Goal: Contribute content: Add original content to the website for others to see

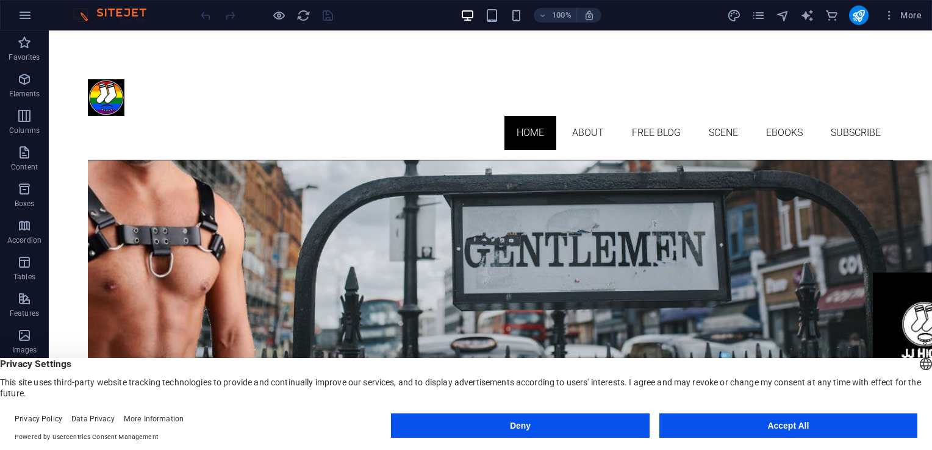
click at [750, 421] on button "Accept All" at bounding box center [788, 425] width 258 height 24
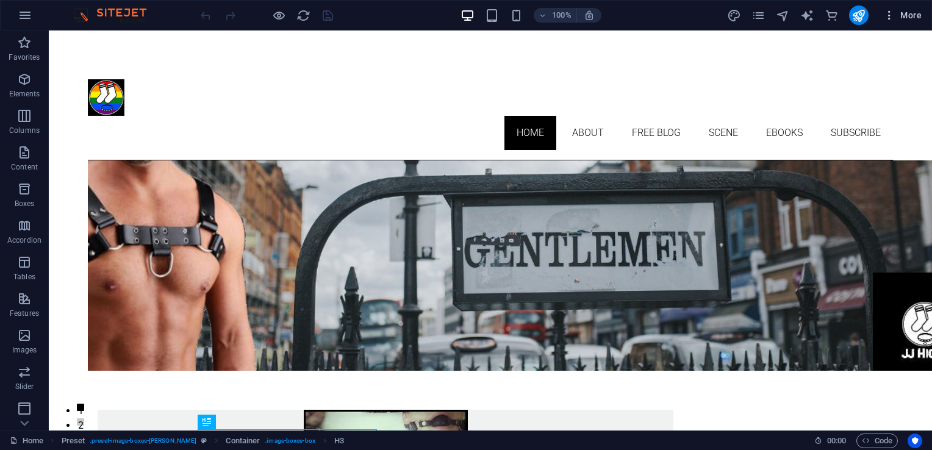
click at [895, 18] on icon "button" at bounding box center [889, 15] width 12 height 12
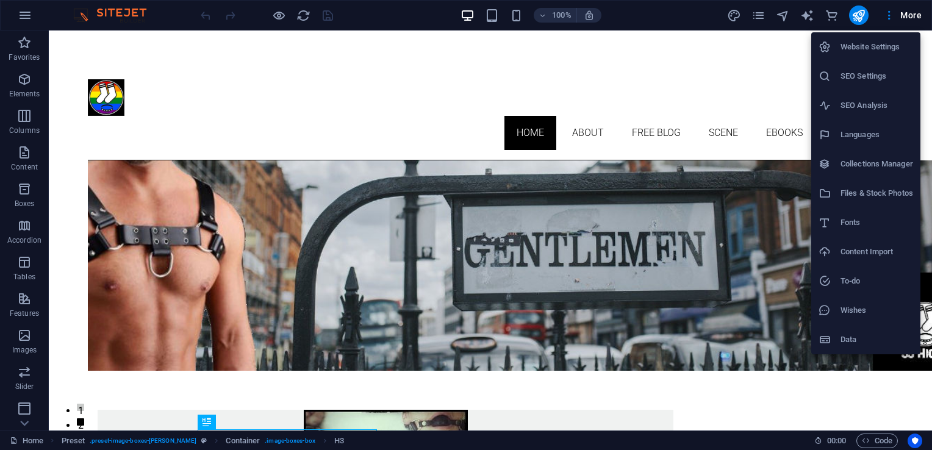
click at [862, 164] on h6 "Collections Manager" at bounding box center [876, 164] width 73 height 15
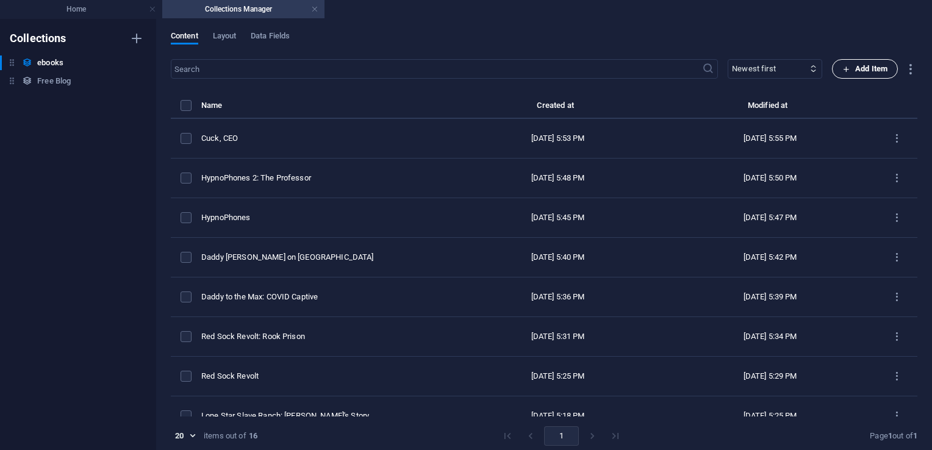
click at [866, 70] on span "Add Item" at bounding box center [864, 69] width 45 height 15
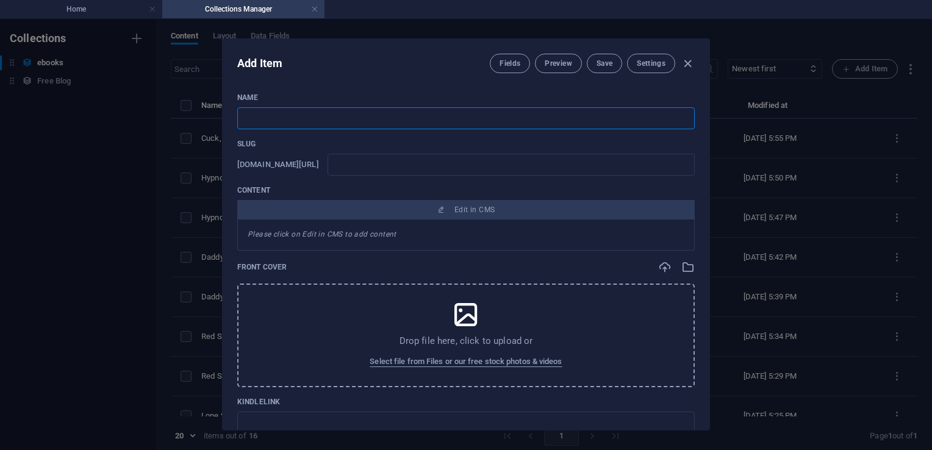
click at [313, 115] on input "text" at bounding box center [465, 118] width 457 height 22
type input "F"
type input "f"
type input "Fo"
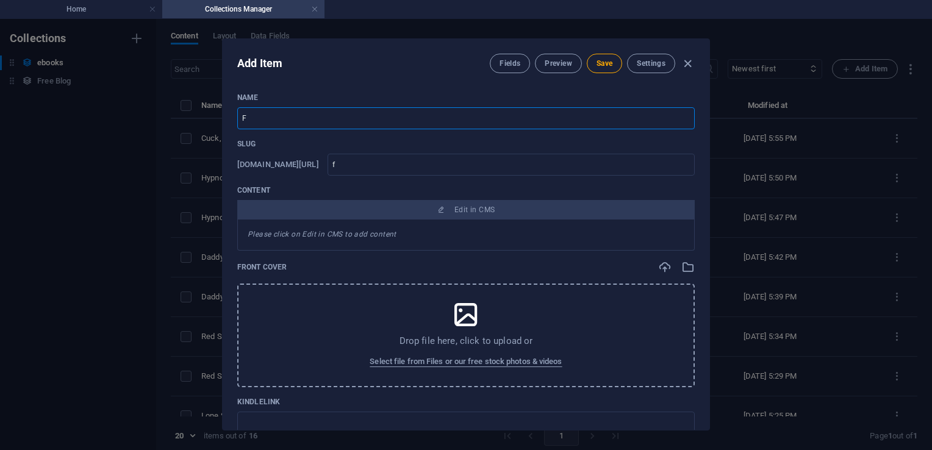
type input "fo"
type input "Foo"
type input "foo"
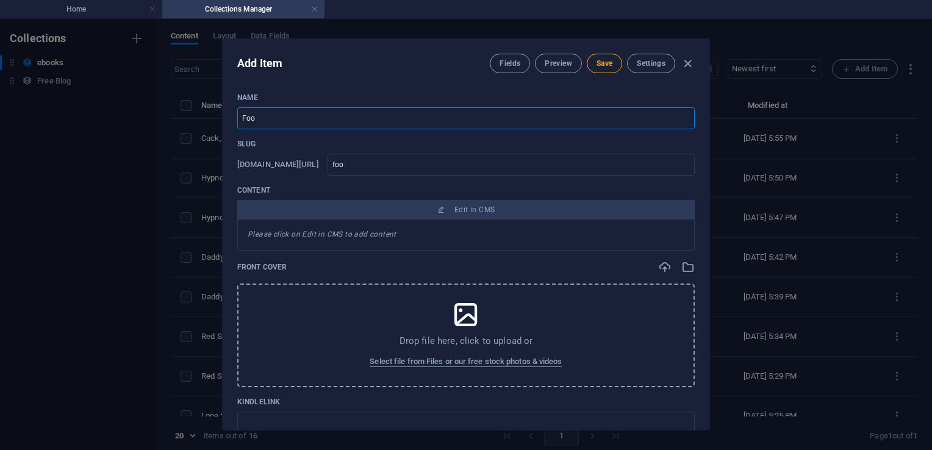
type input "Foot"
type input "foot"
type input "Footb"
type input "footb"
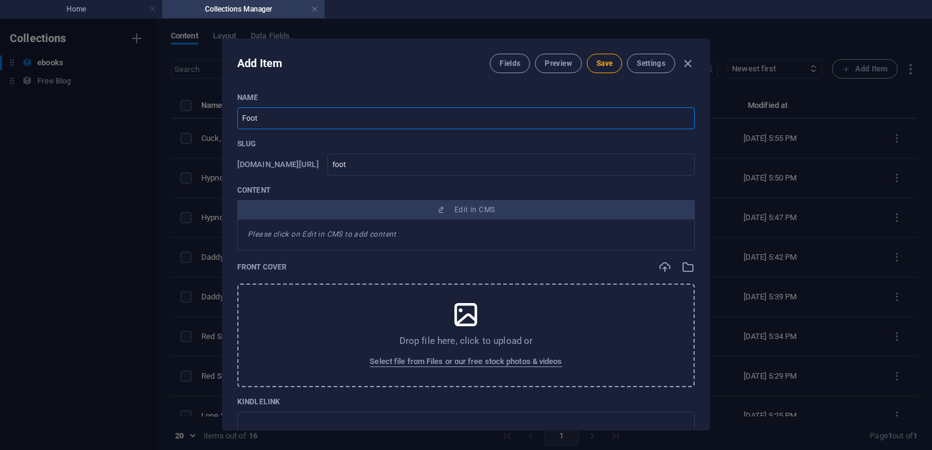
type input "footb"
type input "Footba"
type input "footba"
type input "Footbal"
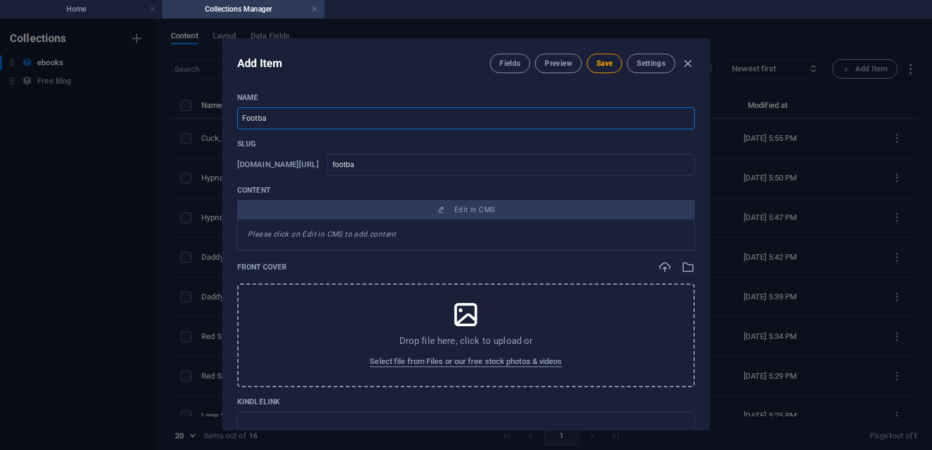
type input "footbal"
type input "Football"
type input "football"
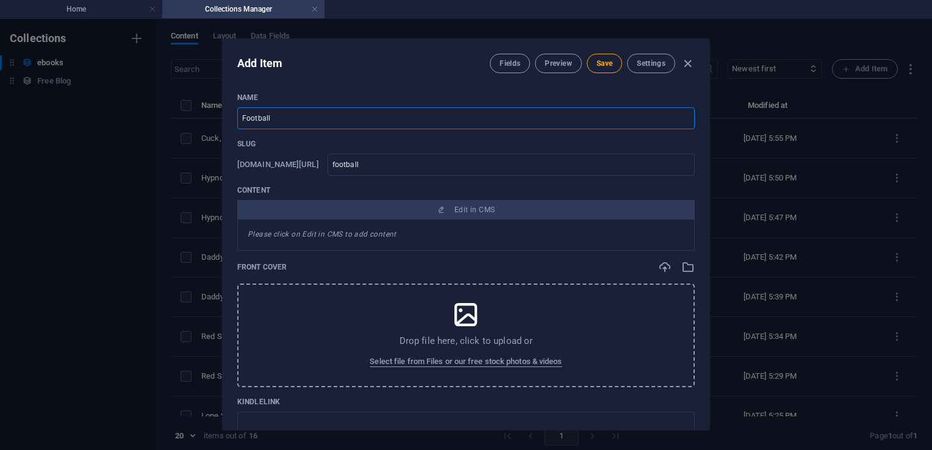
type input "Footballe"
type input "footballe"
type input "Footballer"
type input "footballer"
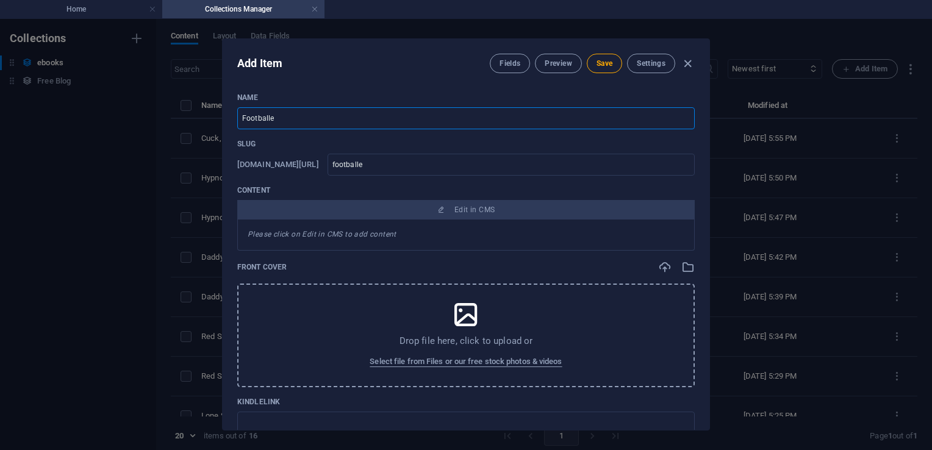
type input "footballer"
type input "Footballers"
type input "footballers"
type input "Footballers"
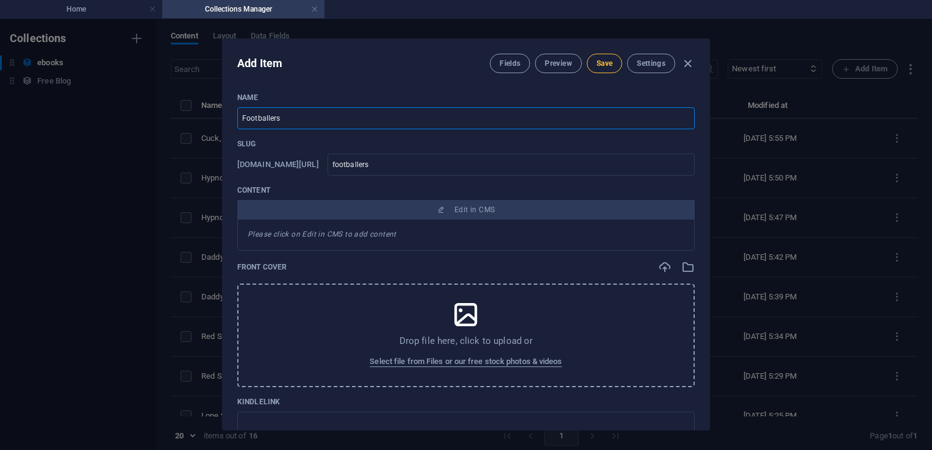
click at [603, 65] on span "Save" at bounding box center [604, 64] width 16 height 10
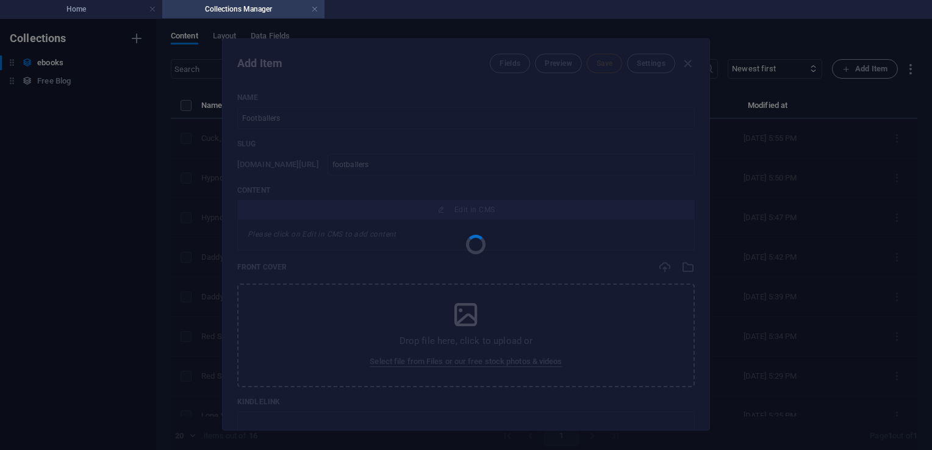
type input "footballers"
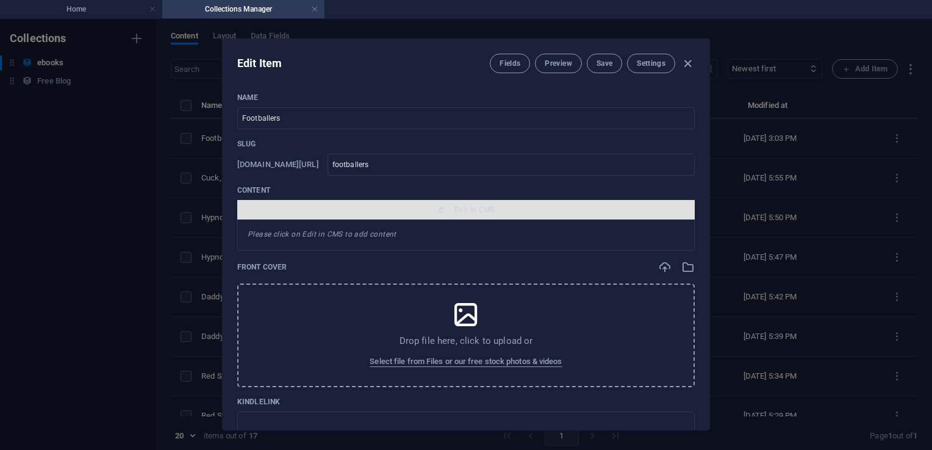
click at [463, 205] on span "Edit in CMS" at bounding box center [474, 210] width 40 height 10
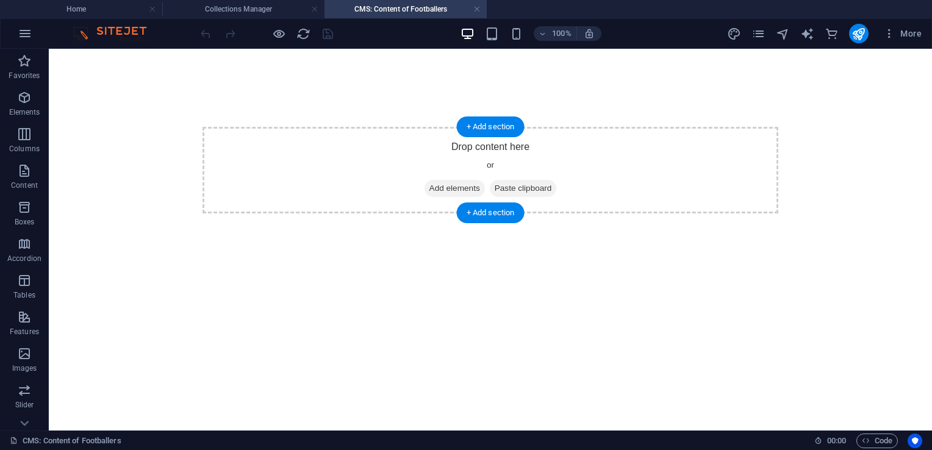
click at [445, 189] on span "Add elements" at bounding box center [454, 188] width 60 height 17
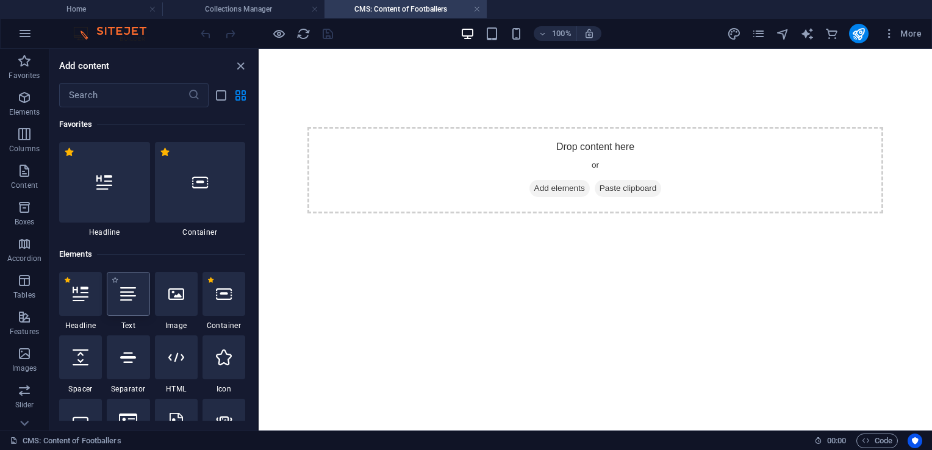
click at [127, 299] on icon at bounding box center [128, 294] width 16 height 16
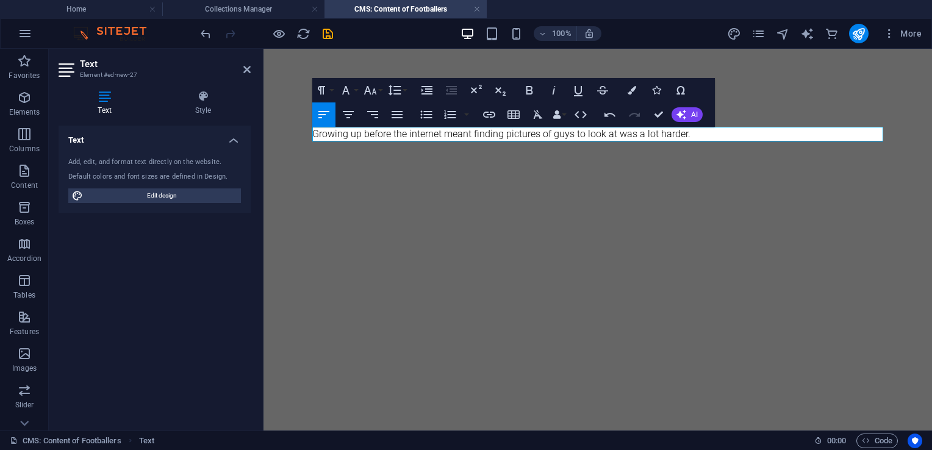
click at [663, 135] on p "Growing up before the internet meant finding pictures of guys to look at was a …" at bounding box center [597, 134] width 571 height 15
click at [710, 131] on p "Growing up before the internet meant finding pictures of guys to look at was a …" at bounding box center [597, 134] width 571 height 15
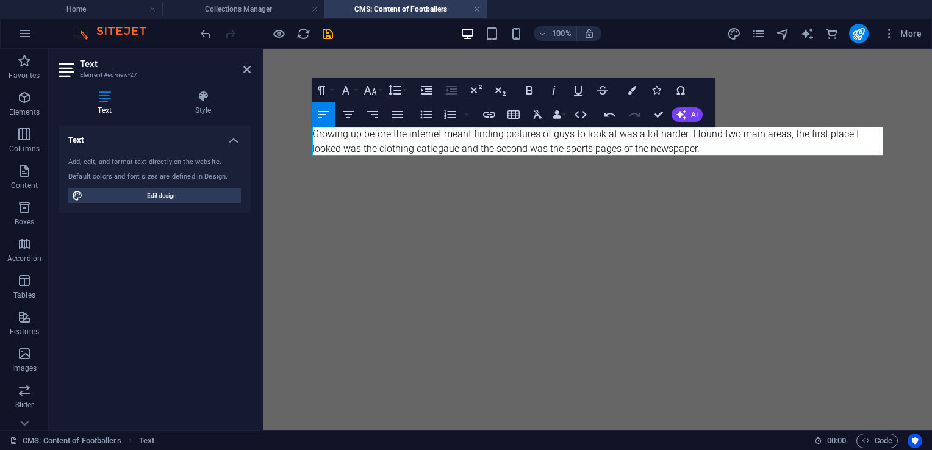
click at [435, 152] on p "Growing up before the internet meant finding pictures of guys to look at was a …" at bounding box center [597, 141] width 571 height 29
click at [705, 148] on p "Growing up before the internet meant finding pictures of guys to look at was a …" at bounding box center [597, 141] width 571 height 29
click at [465, 153] on p "Growing up before the internet meant finding pictures of guys to look at was a …" at bounding box center [597, 141] width 571 height 29
drag, startPoint x: 318, startPoint y: 151, endPoint x: 645, endPoint y: 129, distance: 327.7
click at [645, 129] on p "Growing up before the internet meant finding pictures of guys to look at was a …" at bounding box center [597, 141] width 571 height 29
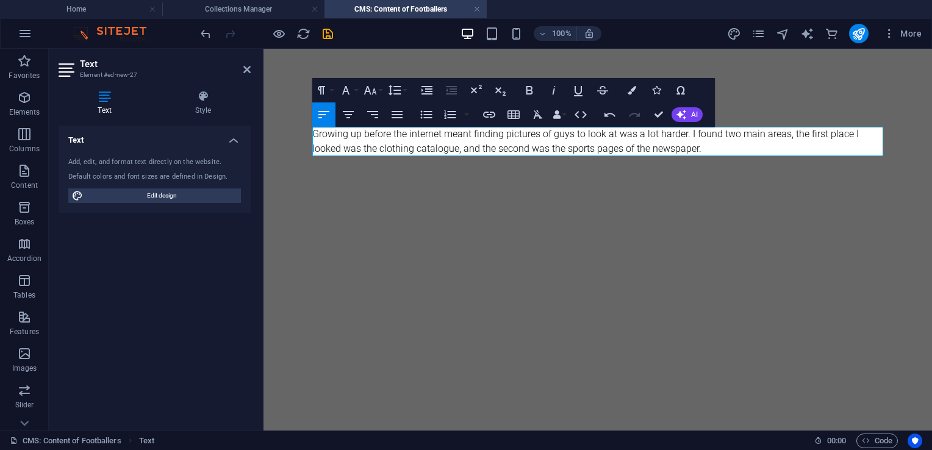
click at [718, 151] on p "Growing up before the internet meant finding pictures of guys to look at was a …" at bounding box center [597, 141] width 571 height 29
click at [786, 141] on p "Growing up before the internet meant finding pictures of guys to look at was a …" at bounding box center [597, 141] width 571 height 29
click at [779, 138] on p "Growing up before the internet meant finding pictures of guys to look at was a …" at bounding box center [597, 141] width 571 height 29
click at [824, 137] on p "Growing up before the internet meant finding pictures of guys to look at was a …" at bounding box center [597, 141] width 571 height 29
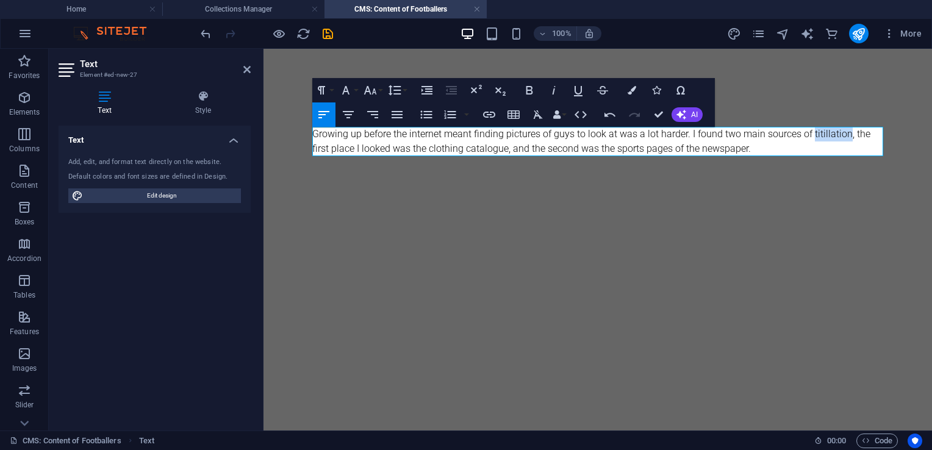
click at [824, 137] on p "Growing up before the internet meant finding pictures of guys to look at was a …" at bounding box center [597, 141] width 571 height 29
click at [766, 151] on p "Growing up before the internet meant finding pictures of guys to look at was a …" at bounding box center [597, 141] width 571 height 29
click at [860, 134] on p "Growing up before the internet meant finding pictures of guys to look at was a …" at bounding box center [597, 141] width 571 height 29
click at [431, 152] on p "Growing up before the internet meant finding pictures of guys to look at was a …" at bounding box center [597, 141] width 571 height 29
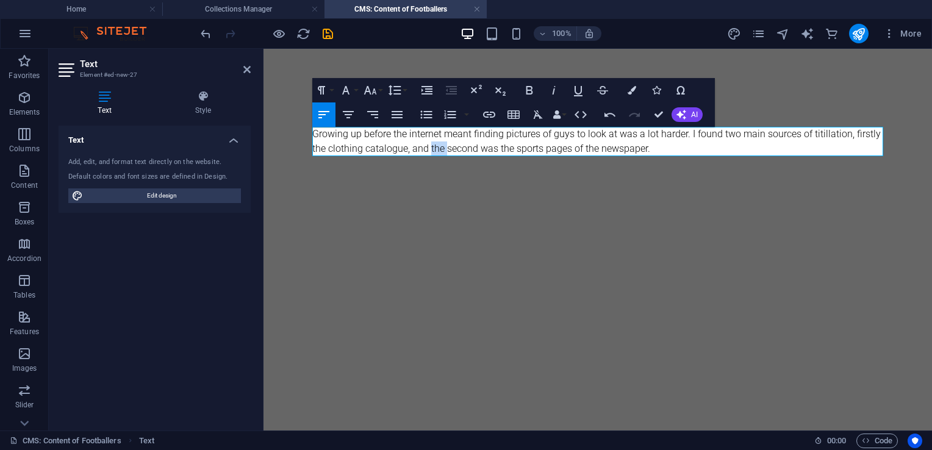
click at [431, 152] on p "Growing up before the internet meant finding pictures of guys to look at was a …" at bounding box center [597, 141] width 571 height 29
click at [650, 150] on p "Growing up before the internet meant finding pictures of guys to look at was a …" at bounding box center [597, 141] width 571 height 29
click at [637, 145] on p "Growing up before the internet meant finding pictures of guys to look at was a …" at bounding box center [597, 141] width 571 height 29
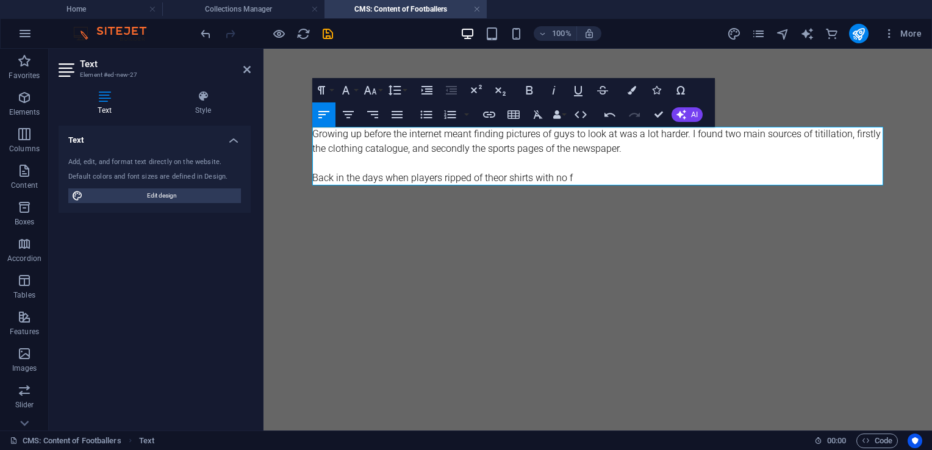
click at [480, 177] on p "Back in the days when players ripped of theor shirts with no f" at bounding box center [597, 178] width 571 height 15
click at [501, 177] on p "Back in the days when players ripped off theor shirts with no f" at bounding box center [597, 178] width 571 height 15
click at [587, 174] on p "Back in the days when players ripped off theor shirts with no f" at bounding box center [597, 178] width 571 height 15
click at [504, 177] on p "Back in the days when players ripped off theor shirts with no fear of a yellow …" at bounding box center [597, 178] width 571 height 15
click at [676, 178] on p "Back in the days when players ripped off their shirts with no fear of a yellow …" at bounding box center [597, 178] width 571 height 15
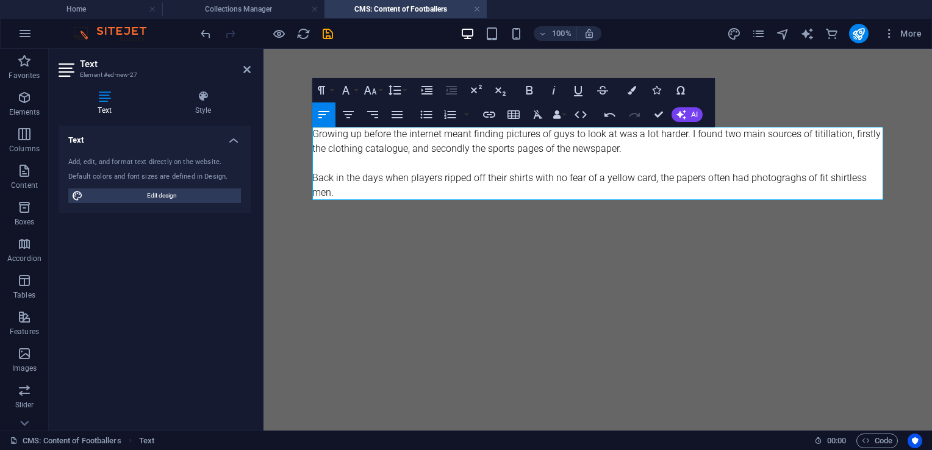
click at [763, 178] on p "Back in the days when players ripped off their shirts with no fear of a yellow …" at bounding box center [597, 185] width 571 height 29
click at [873, 180] on p "Back in the days when players ripped off their shirts with no fear of a yellow …" at bounding box center [597, 185] width 571 height 29
click at [844, 195] on p "Back in the days when players ripped off their shirts with no fear of a yellow …" at bounding box center [597, 185] width 571 height 29
click at [411, 193] on p "Back in the days when players ripped off their shirts with no fear of a yellow …" at bounding box center [597, 185] width 571 height 29
click at [420, 179] on p "Back in the days when players ripped off their shirts with no fear of a yellow …" at bounding box center [597, 185] width 571 height 29
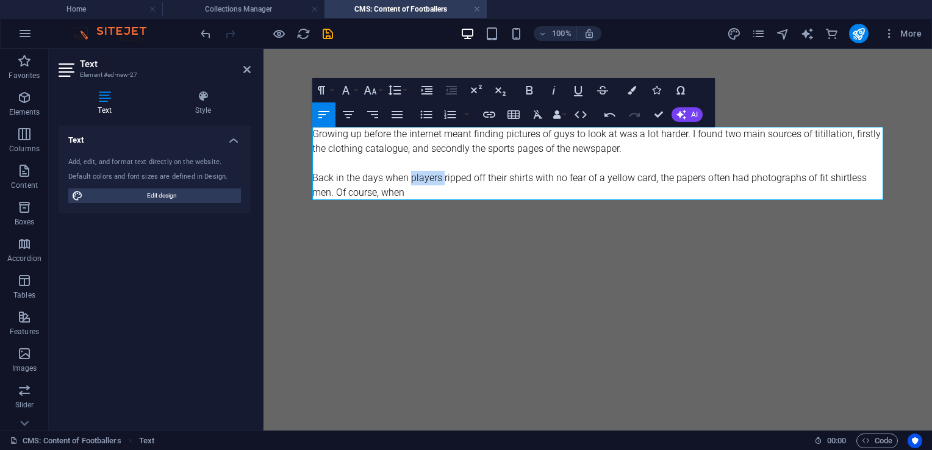
click at [420, 179] on p "Back in the days when players ripped off their shirts with no fear of a yellow …" at bounding box center [597, 185] width 571 height 29
click at [410, 179] on p "Back in the days when players ripped off their shirts with no fear of a yellow …" at bounding box center [597, 185] width 571 height 29
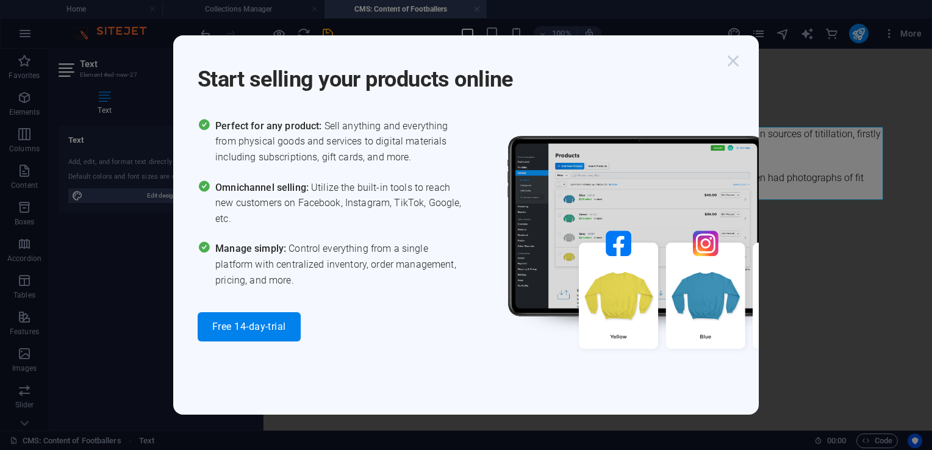
click at [734, 62] on icon "button" at bounding box center [733, 61] width 22 height 22
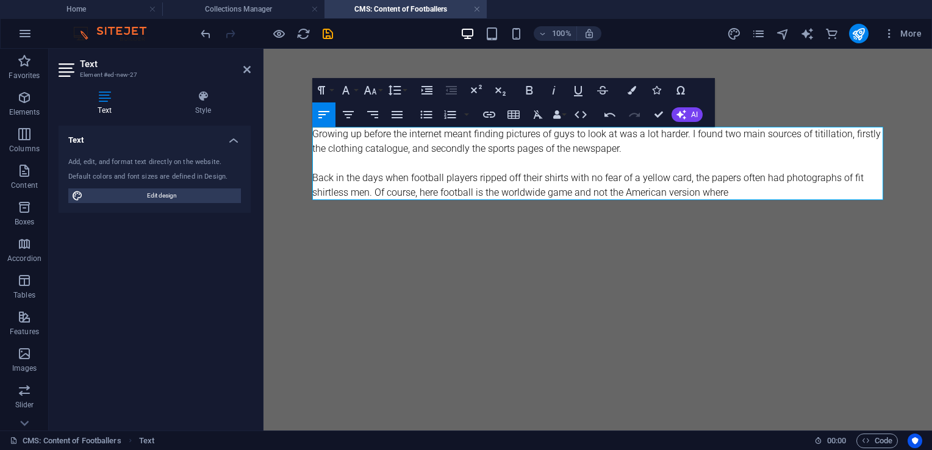
click at [742, 190] on p "Back in the days when football players ripped off their shirts with no fear of …" at bounding box center [597, 185] width 571 height 29
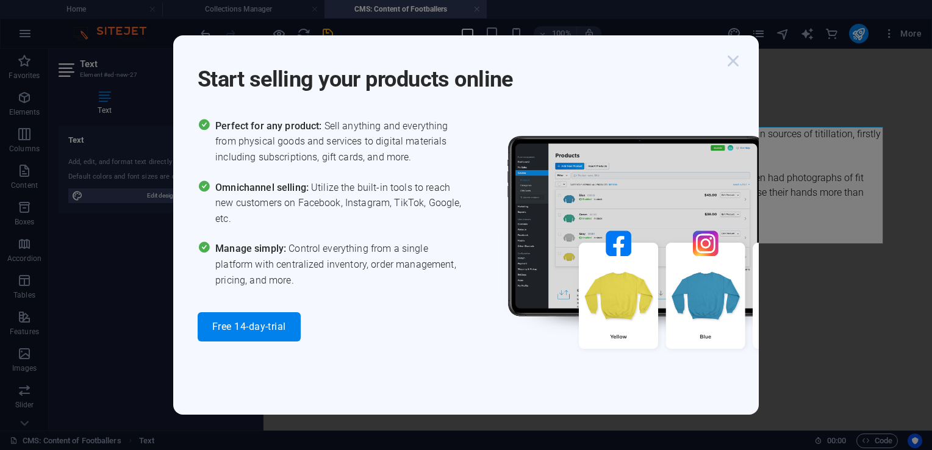
click at [732, 57] on icon "button" at bounding box center [733, 61] width 22 height 22
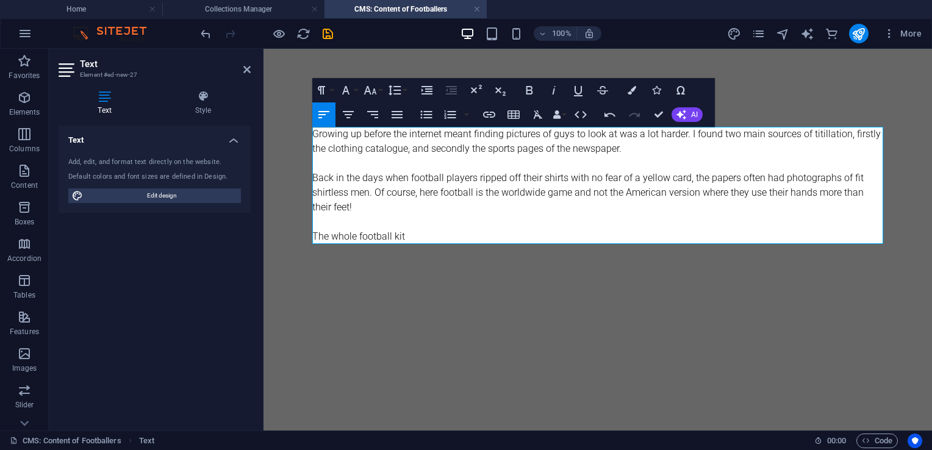
click at [417, 233] on p "The whole football kit" at bounding box center [597, 236] width 571 height 15
click at [672, 240] on p "The whole football kit still has a horny hold over me. Maybe those youthful day…" at bounding box center [597, 236] width 571 height 15
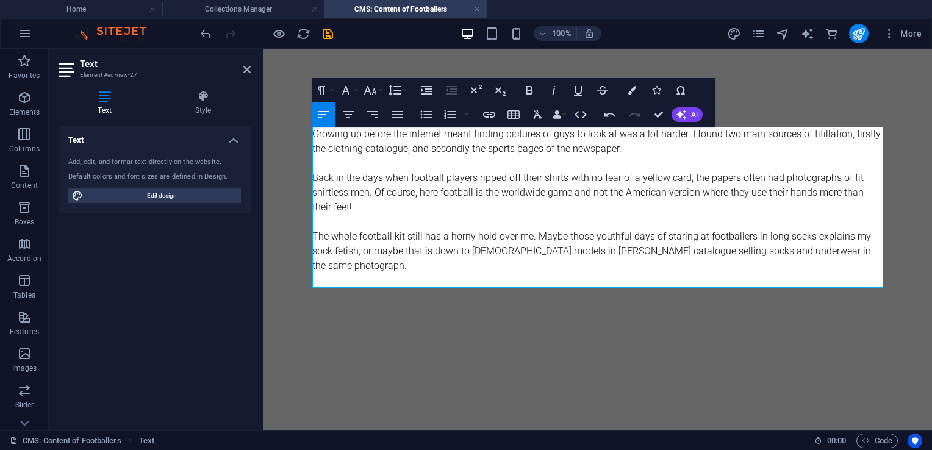
click at [427, 196] on p "Back in the days when football players ripped off their shirts with no fear of …" at bounding box center [597, 193] width 571 height 44
click at [415, 194] on p "Back in the days when football players ripped off their shirts with no fear of …" at bounding box center [597, 193] width 571 height 44
click at [545, 257] on p "The whole football kit still has a horny hold over me. Maybe those youthful day…" at bounding box center [597, 251] width 571 height 44
click at [429, 193] on p "Back in the days when football players ripped off their shirts with no fear of …" at bounding box center [597, 193] width 571 height 44
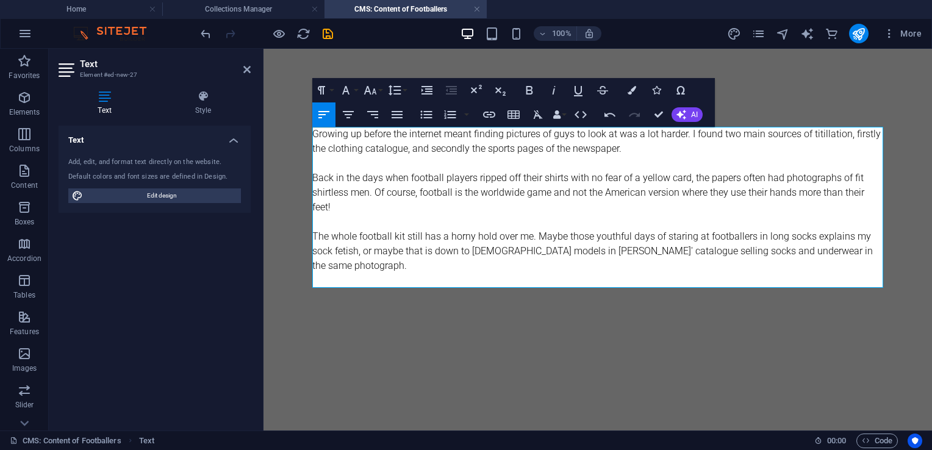
click at [826, 235] on p "The whole football kit still has a horny hold over me. Maybe those youthful day…" at bounding box center [597, 251] width 571 height 44
click at [327, 288] on p at bounding box center [597, 295] width 571 height 15
click at [322, 273] on p at bounding box center [597, 280] width 571 height 15
click at [320, 288] on p at bounding box center [597, 295] width 571 height 15
click at [819, 252] on p "The whole football kit still has a horny hold over me. Maybe those youthful day…" at bounding box center [597, 251] width 571 height 44
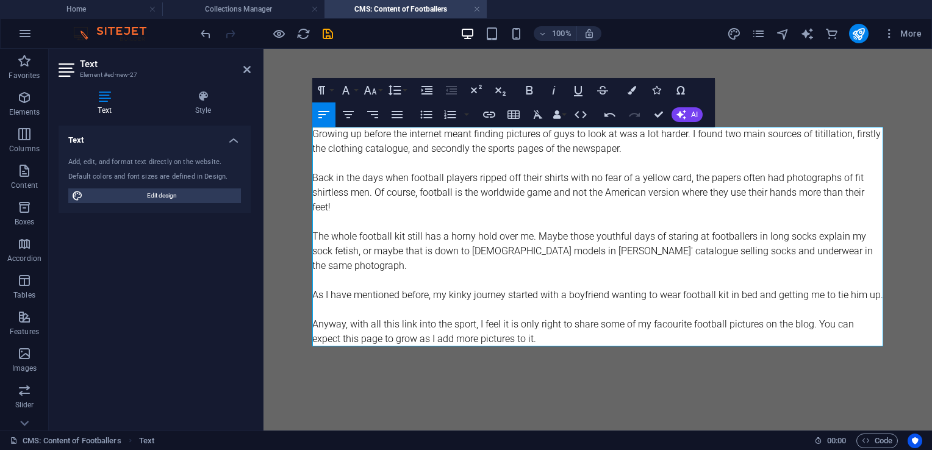
click at [692, 288] on p "As I have mentioned before, my kinky journey started with a boyfriend wanting t…" at bounding box center [597, 295] width 571 height 15
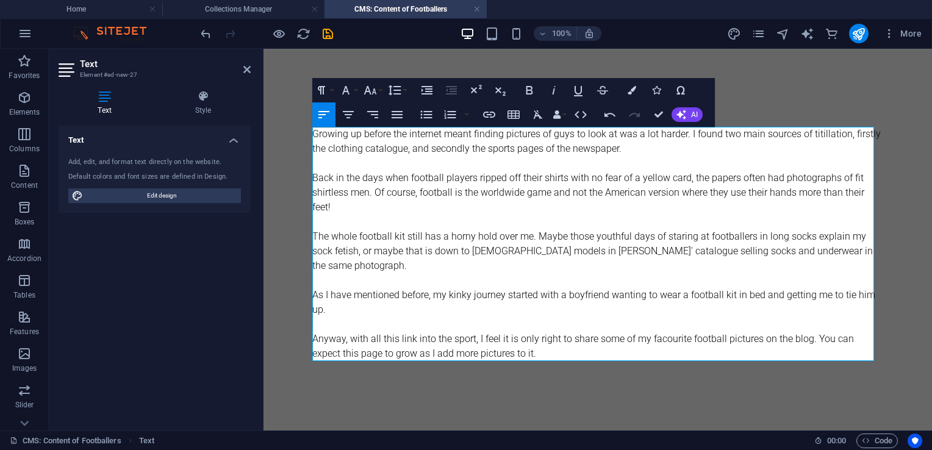
click at [662, 332] on p "Anyway, with all this link into the sport, I feel it is only right to share som…" at bounding box center [597, 346] width 571 height 29
click at [401, 332] on p "Anyway, with all this link into the sport, I feel it is only right to share som…" at bounding box center [597, 346] width 571 height 29
click at [568, 338] on p "Anyway, with all these links to the sport, I feel it is only right to share som…" at bounding box center [597, 346] width 571 height 29
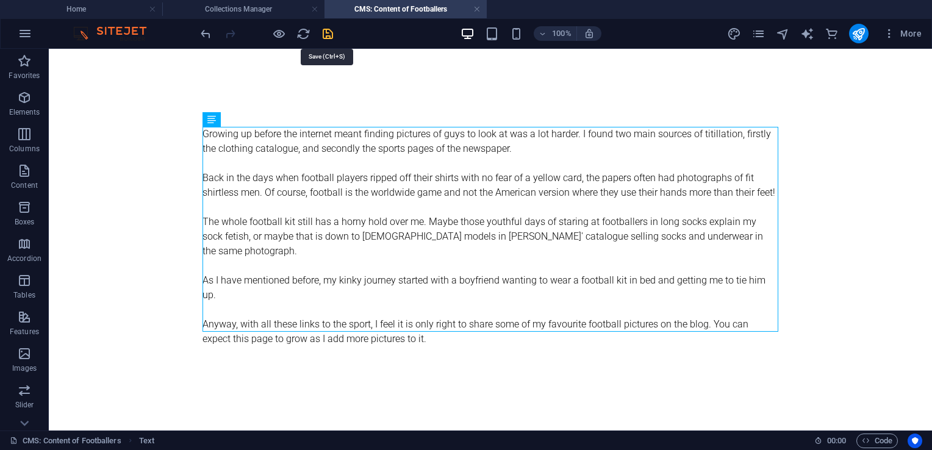
click at [327, 34] on icon "save" at bounding box center [328, 34] width 14 height 14
click at [247, 120] on icon at bounding box center [247, 119] width 7 height 13
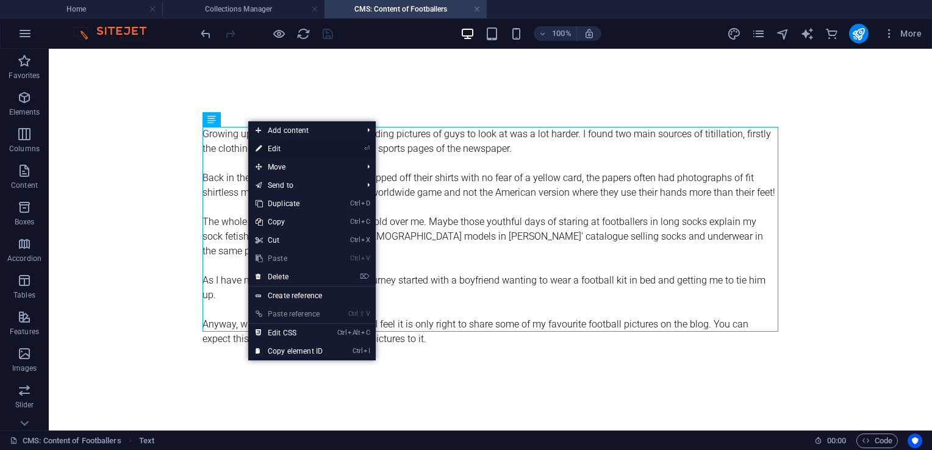
click at [271, 148] on link "⏎ Edit" at bounding box center [289, 149] width 82 height 18
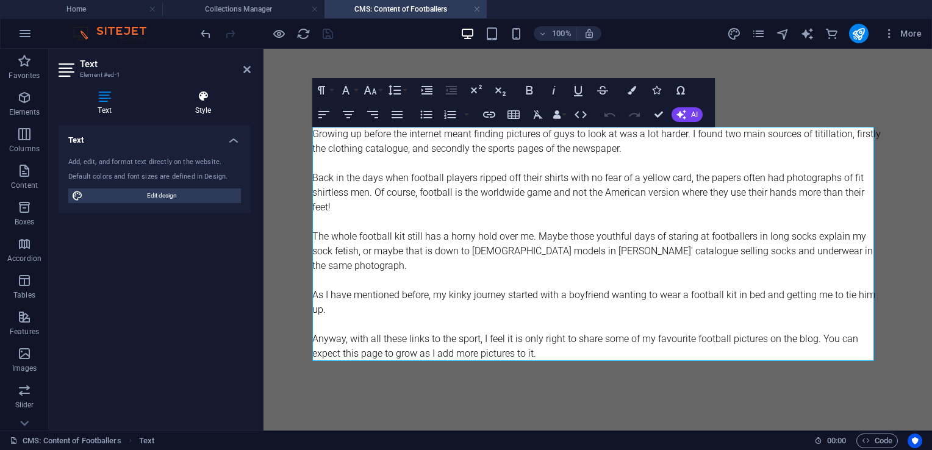
click at [202, 101] on icon at bounding box center [203, 96] width 95 height 12
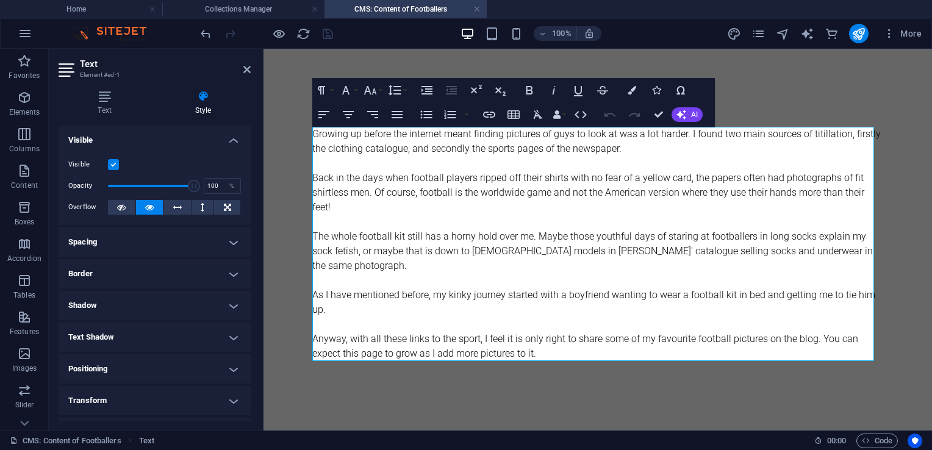
click at [144, 251] on h4 "Spacing" at bounding box center [155, 241] width 192 height 29
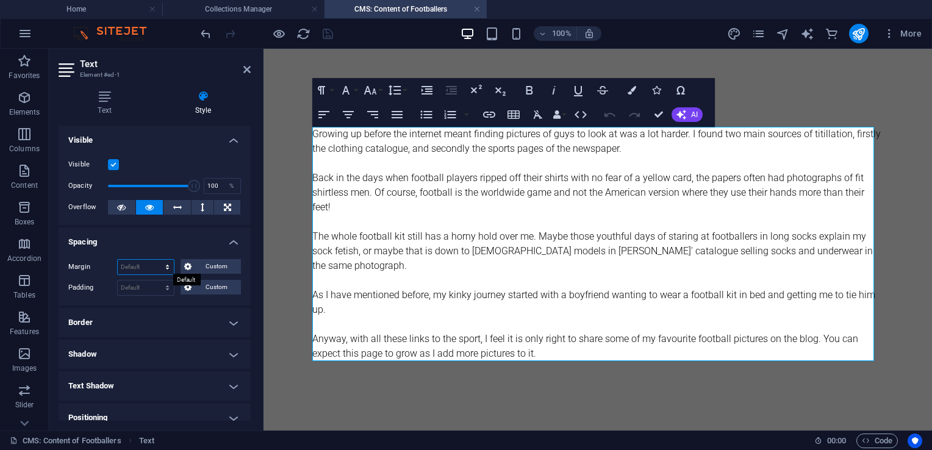
click at [134, 270] on select "Default auto px % rem vw vh Custom" at bounding box center [146, 267] width 56 height 15
select select "px"
click at [156, 260] on select "Default auto px % rem vw vh Custom" at bounding box center [146, 267] width 56 height 15
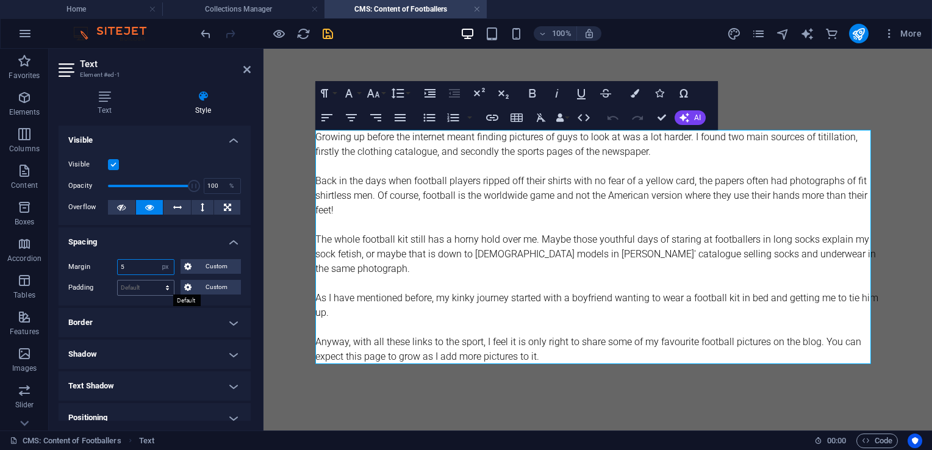
type input "5"
click at [143, 289] on select "Default px rem % vh vw Custom" at bounding box center [146, 288] width 56 height 15
select select "px"
click at [156, 281] on select "Default px rem % vh vw Custom" at bounding box center [146, 288] width 56 height 15
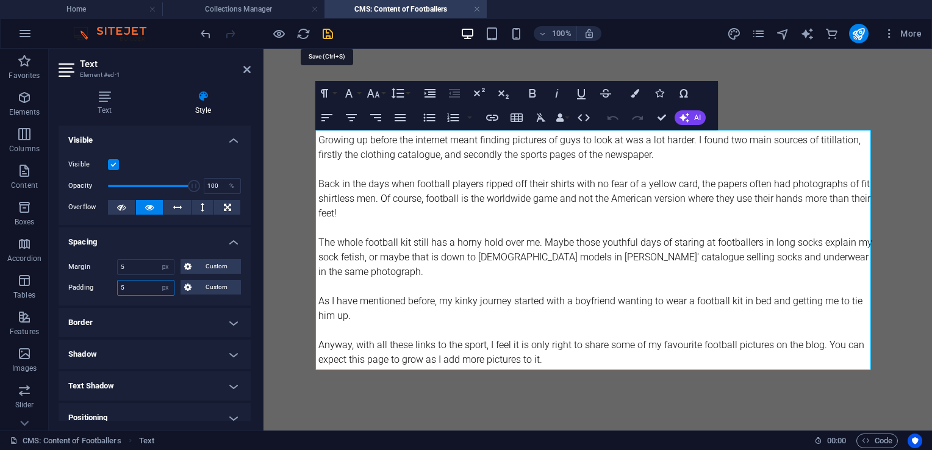
type input "5"
click at [324, 34] on icon "save" at bounding box center [328, 34] width 14 height 14
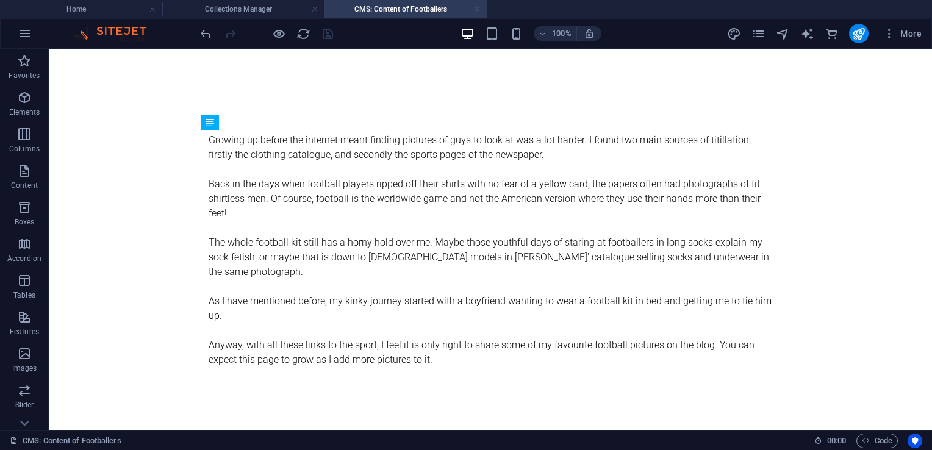
click at [477, 12] on link at bounding box center [476, 10] width 7 height 12
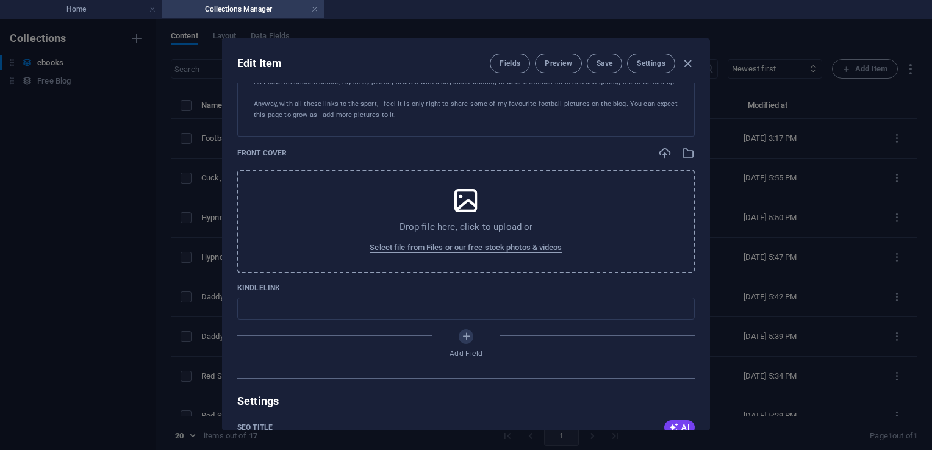
scroll to position [198, 0]
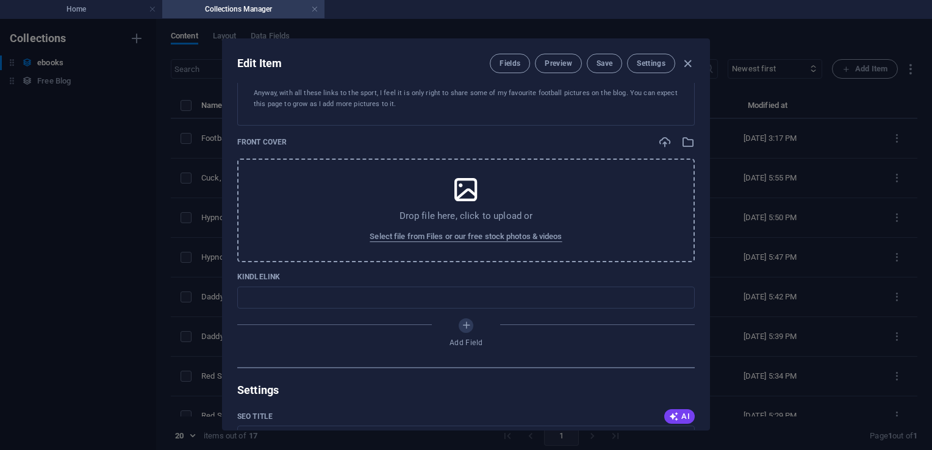
click at [689, 71] on div "Fields Preview Save Settings" at bounding box center [592, 64] width 205 height 20
click at [685, 61] on icon "button" at bounding box center [688, 64] width 14 height 14
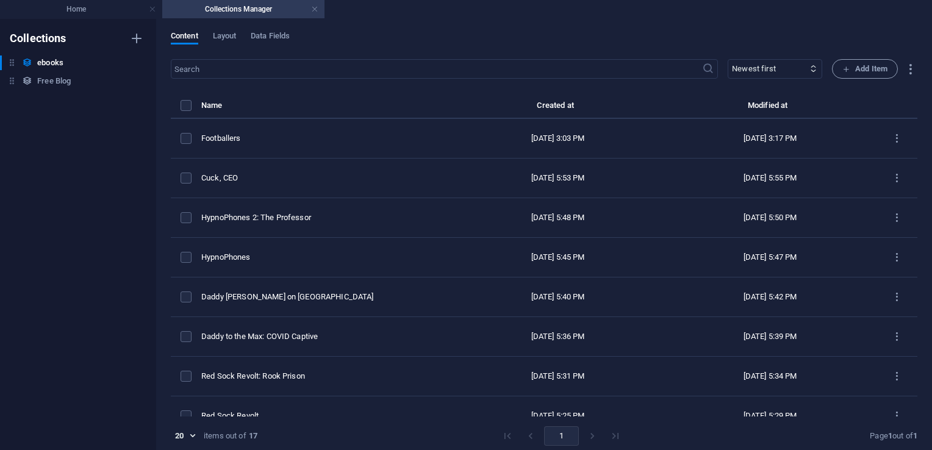
type input "footballers"
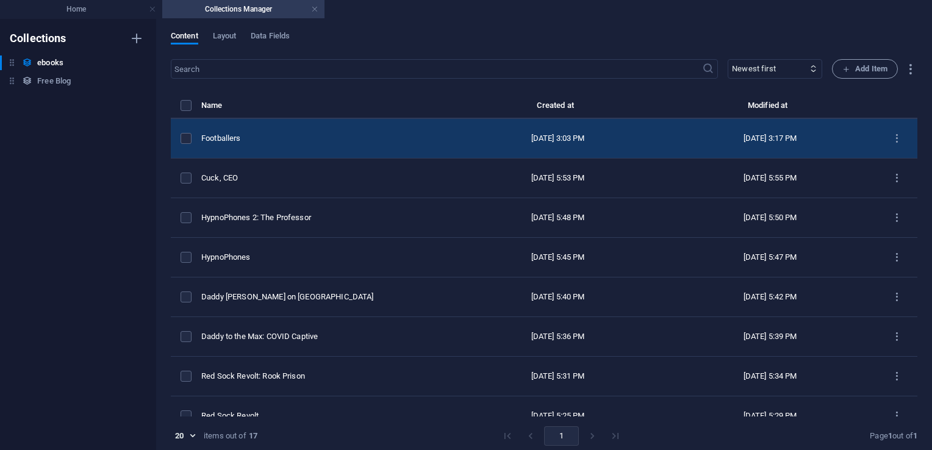
click at [268, 138] on div "Footballers" at bounding box center [321, 138] width 241 height 11
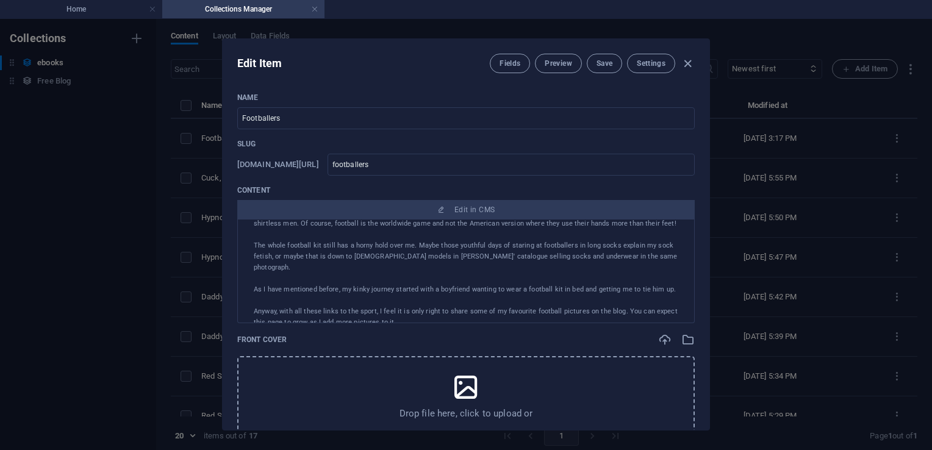
scroll to position [82, 0]
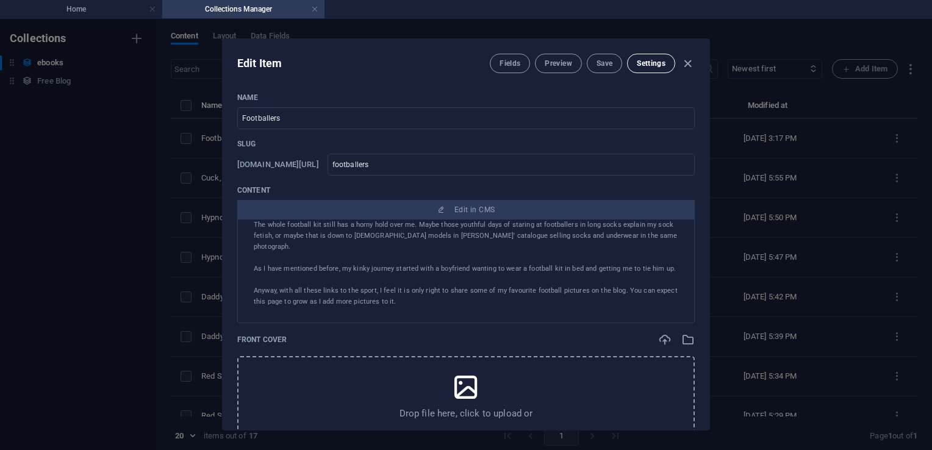
click at [651, 70] on button "Settings" at bounding box center [651, 64] width 48 height 20
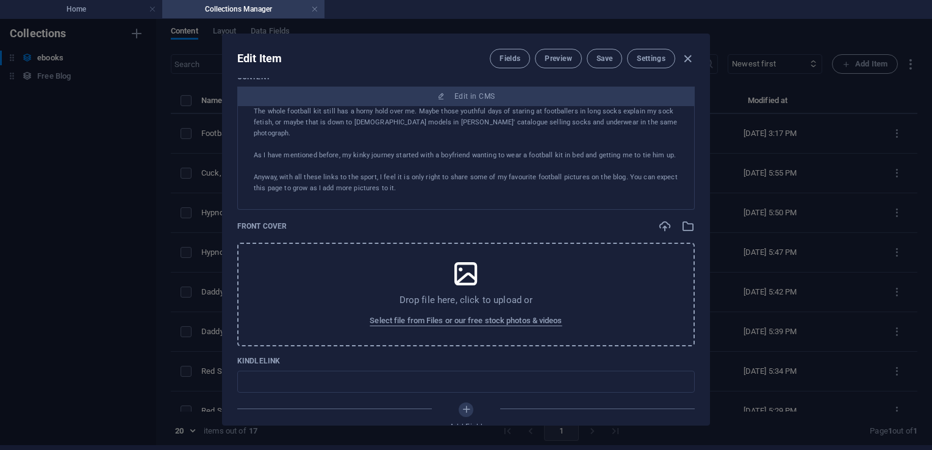
scroll to position [0, 0]
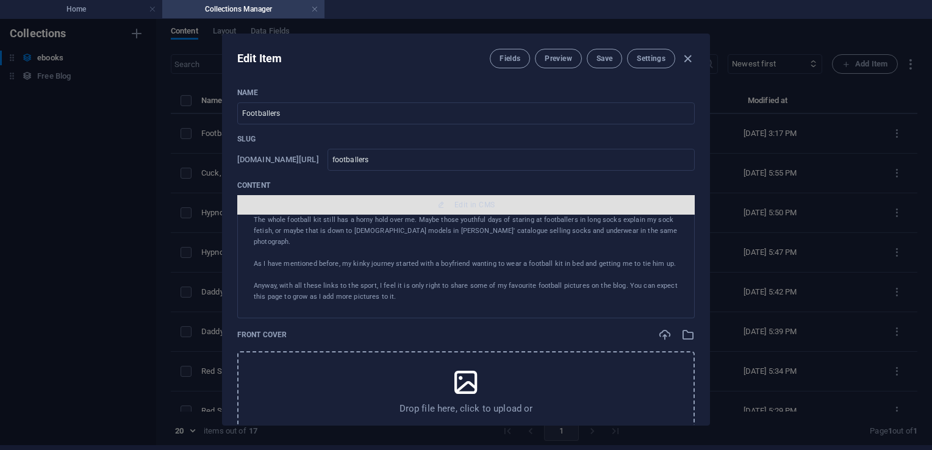
click at [477, 207] on span "Edit in CMS" at bounding box center [474, 205] width 40 height 10
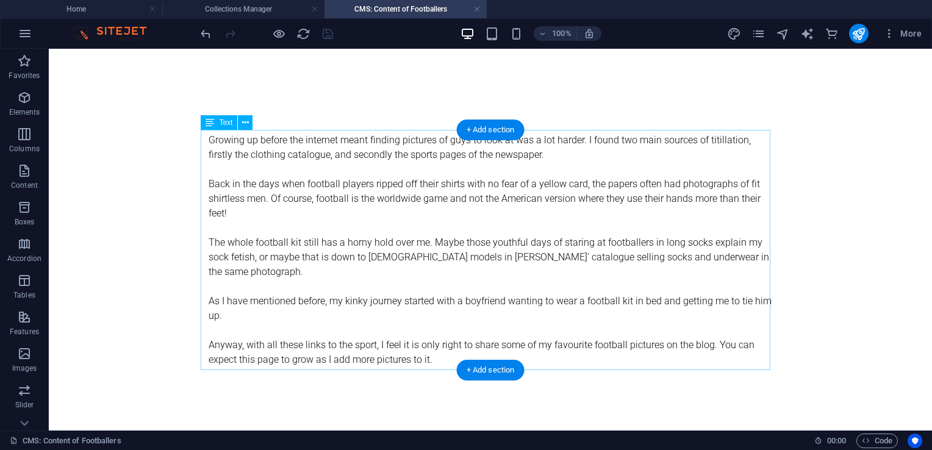
click at [226, 152] on div "Growing up before the internet meant finding pictures of guys to look at was a …" at bounding box center [491, 257] width 570 height 255
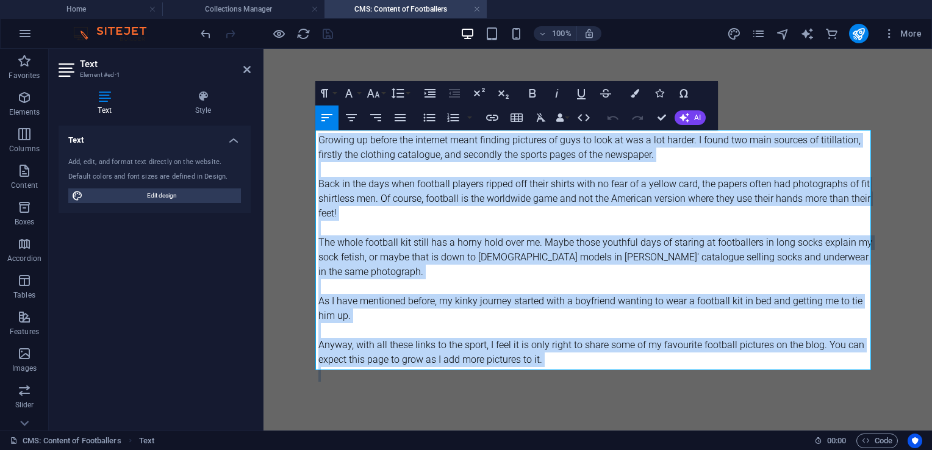
copy div "Growing up before the internet meant finding pictures of guys to look at was a …"
click at [476, 7] on link at bounding box center [476, 10] width 7 height 12
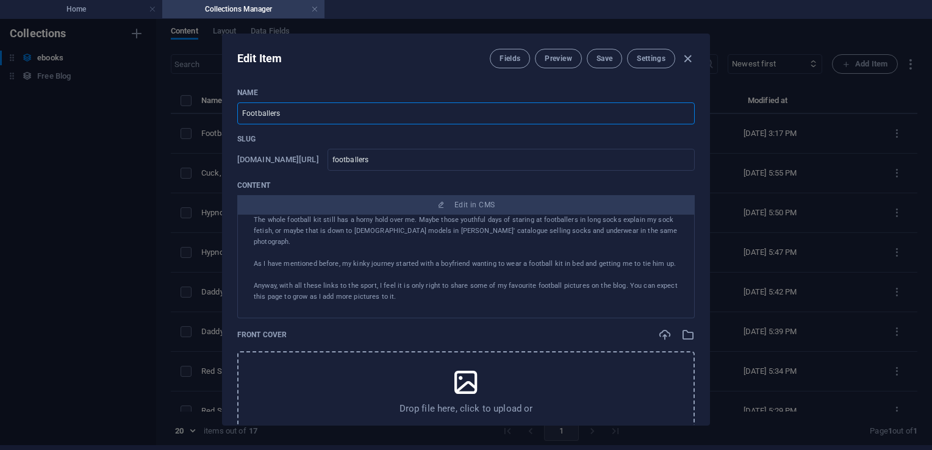
click at [313, 113] on input "Footballers" at bounding box center [465, 113] width 457 height 22
type input "Footballers2"
type input "footballers2"
type input "Footballers2"
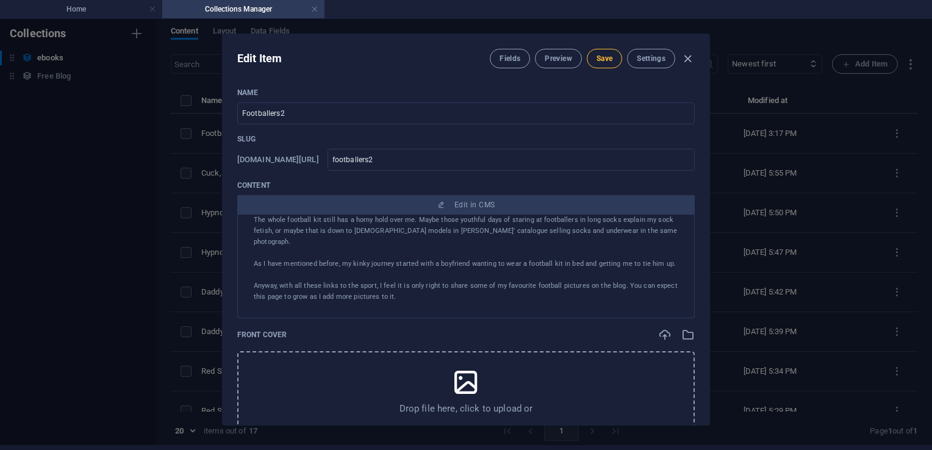
click at [600, 66] on button "Save" at bounding box center [604, 59] width 35 height 20
click at [684, 59] on icon "button" at bounding box center [688, 59] width 14 height 14
type input "footballers2"
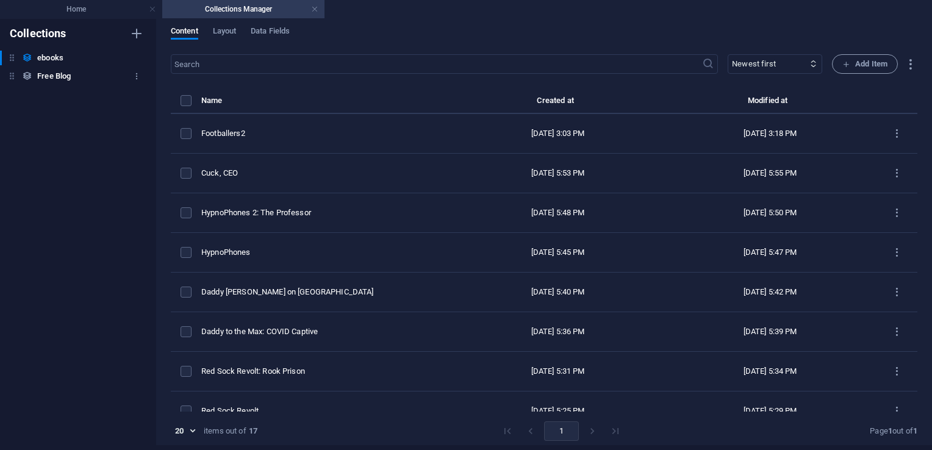
click at [46, 79] on h6 "Free Blog" at bounding box center [54, 76] width 34 height 15
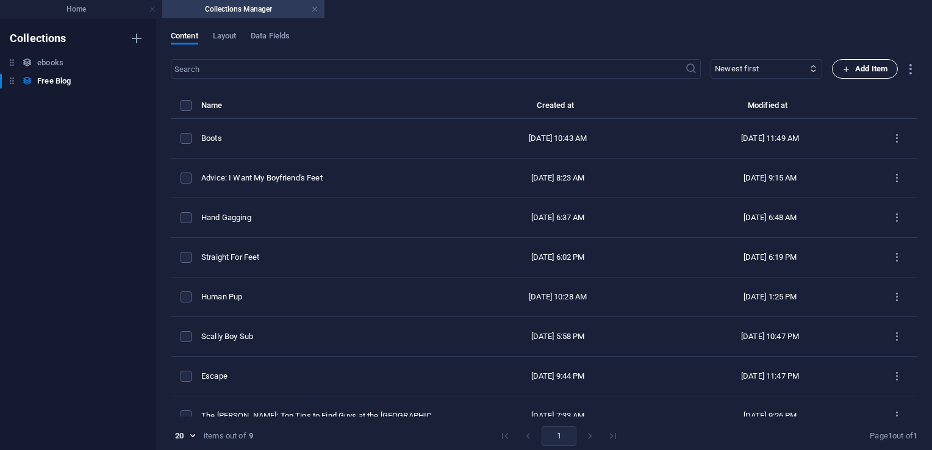
click at [861, 65] on span "Add Item" at bounding box center [864, 69] width 45 height 15
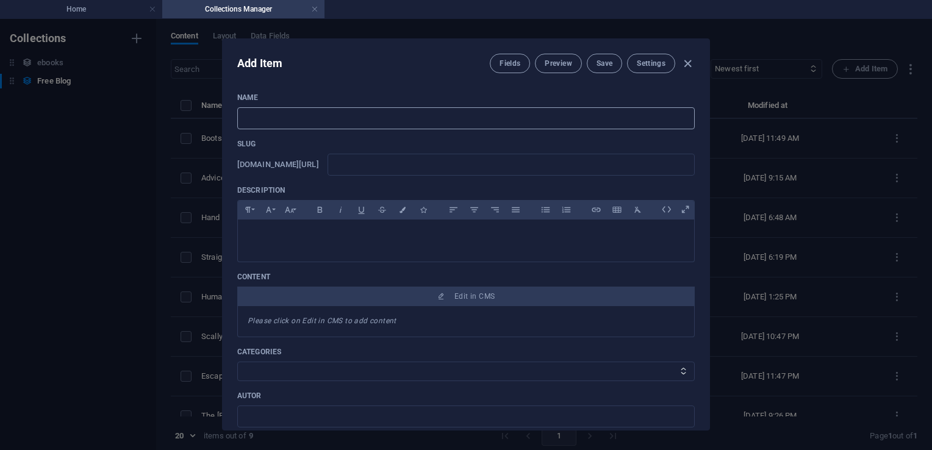
click at [539, 117] on input "text" at bounding box center [465, 118] width 457 height 22
type input "F"
type input "f"
type input "Fo"
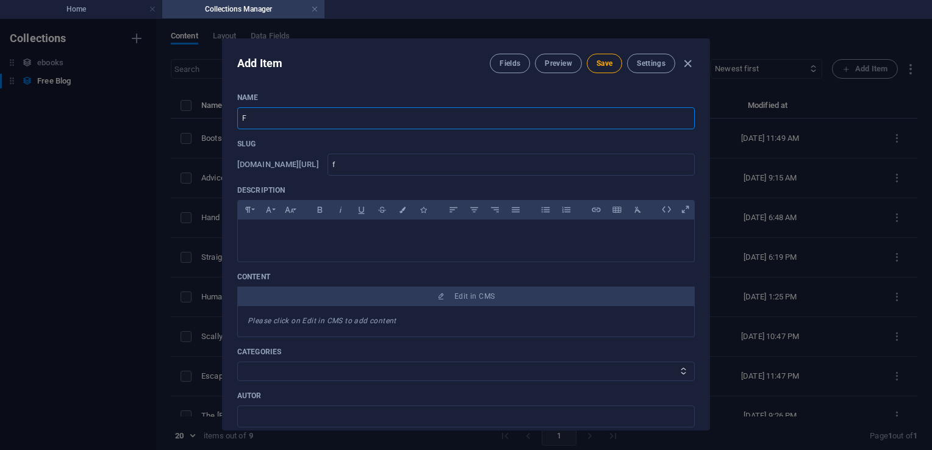
type input "fo"
type input "Foo"
type input "foo"
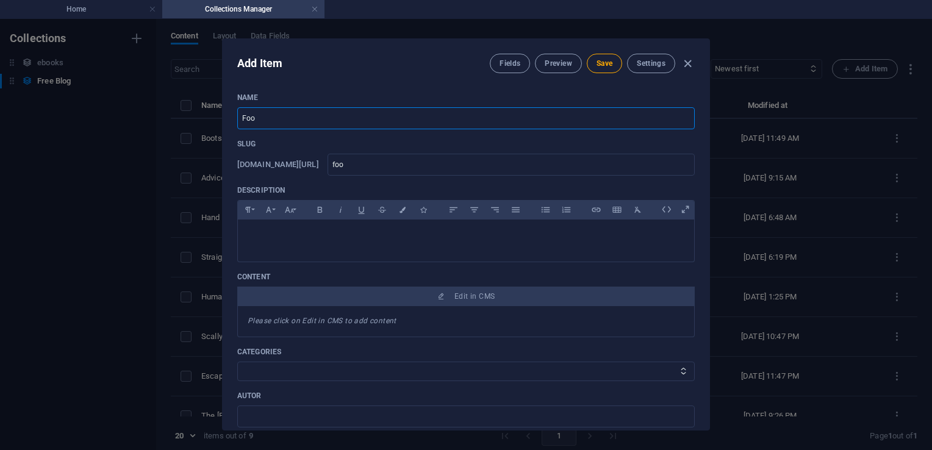
type input "Foot"
type input "foot"
type input "Footb"
type input "footb"
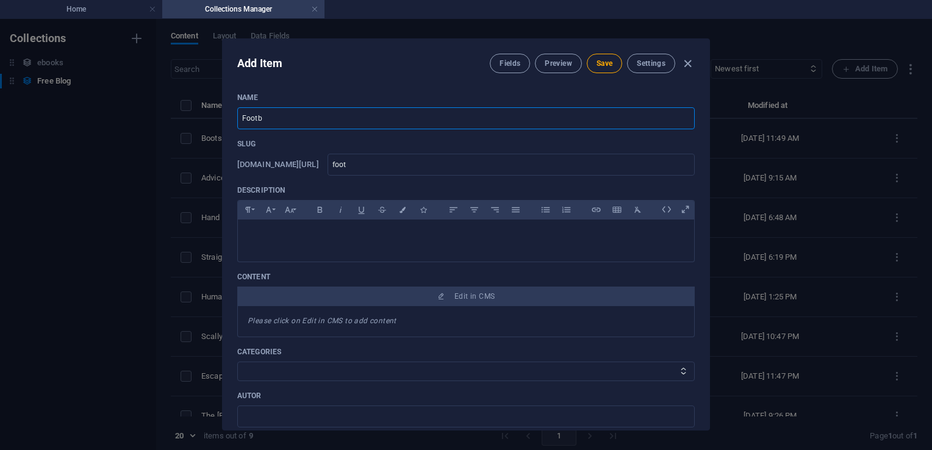
type input "footb"
type input "Footba"
type input "footba"
type input "Footbal"
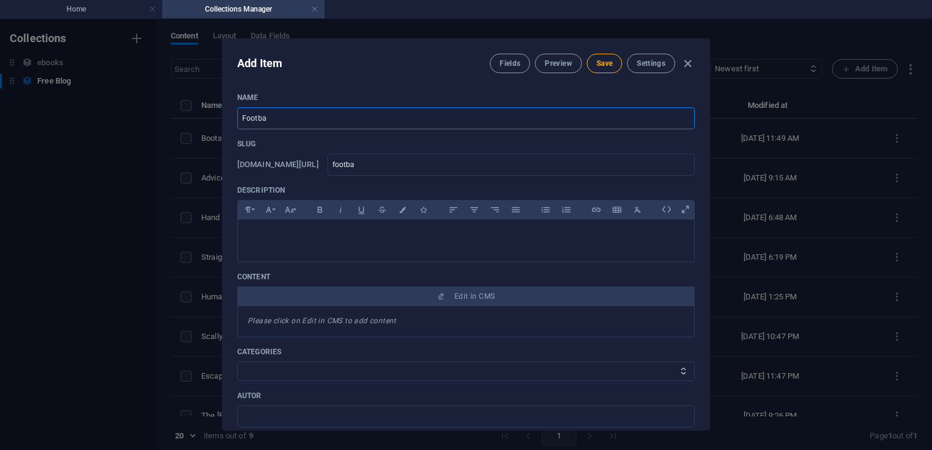
type input "footbal"
type input "Football"
type input "football"
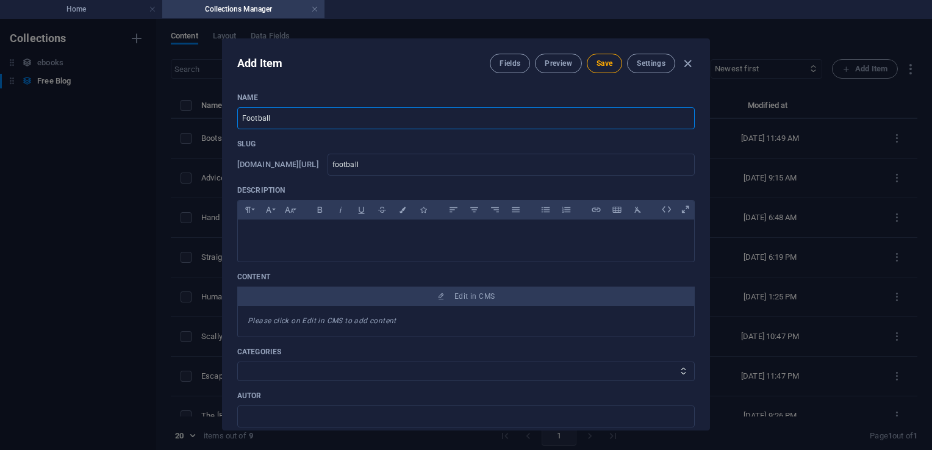
type input "Footballe"
type input "footballe"
type input "Footballer"
type input "footballer"
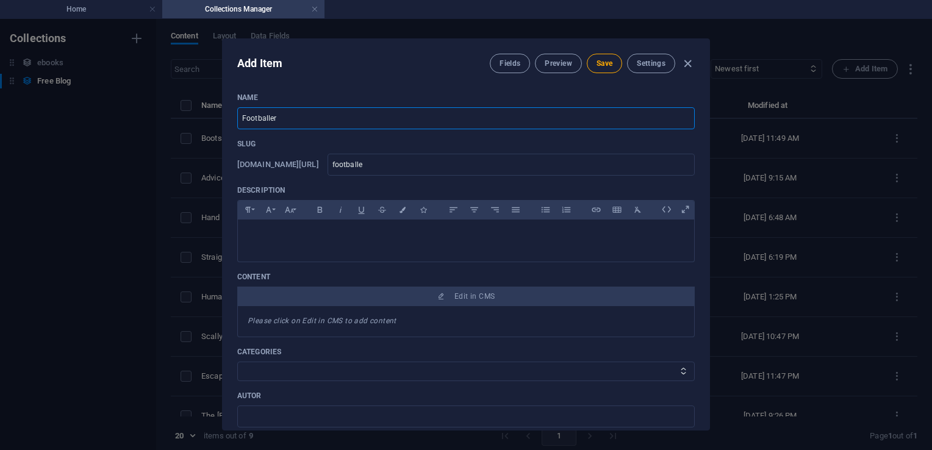
type input "footballer"
type input "Footballers"
type input "footballers"
type input "Footballers"
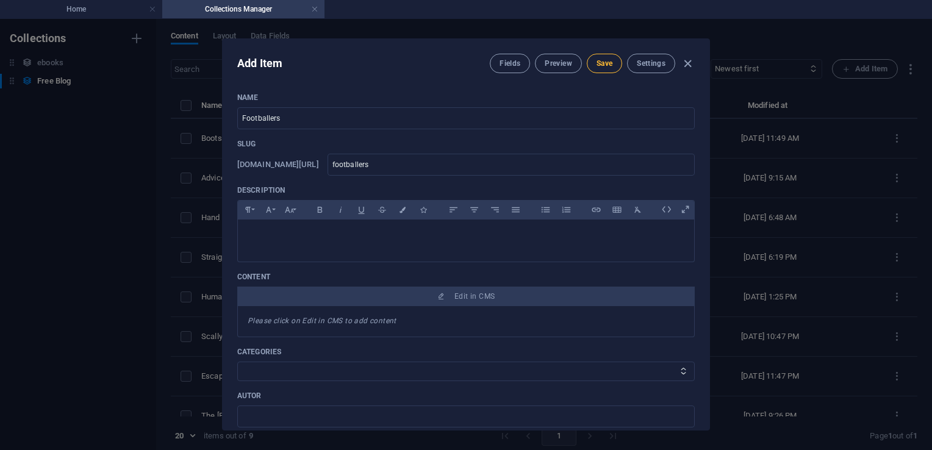
click at [607, 67] on span "Save" at bounding box center [604, 64] width 16 height 10
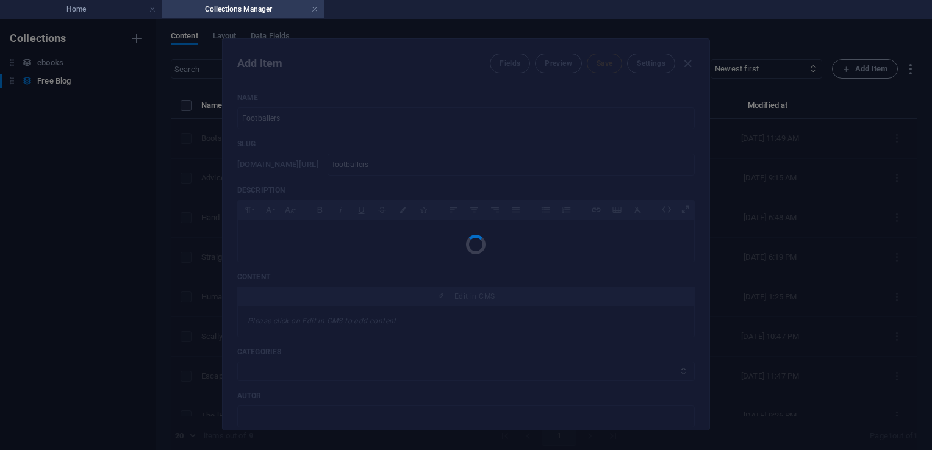
type input "footballers"
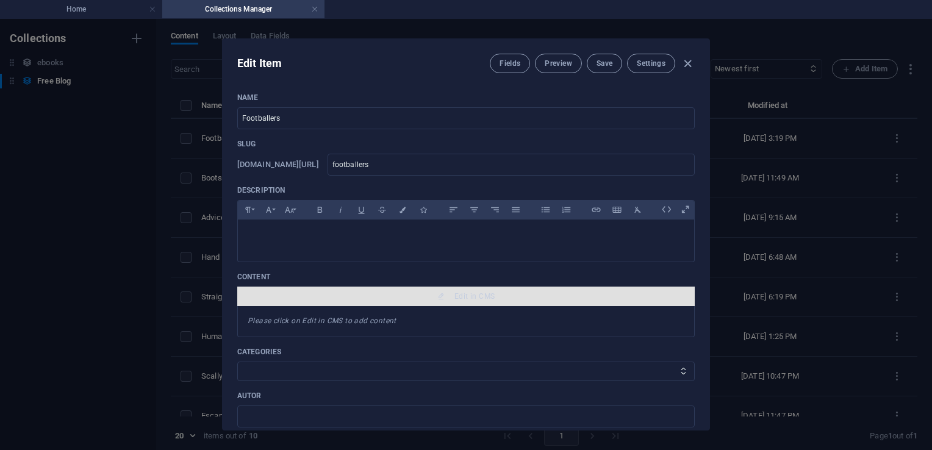
click at [469, 299] on span "Edit in CMS" at bounding box center [474, 297] width 40 height 10
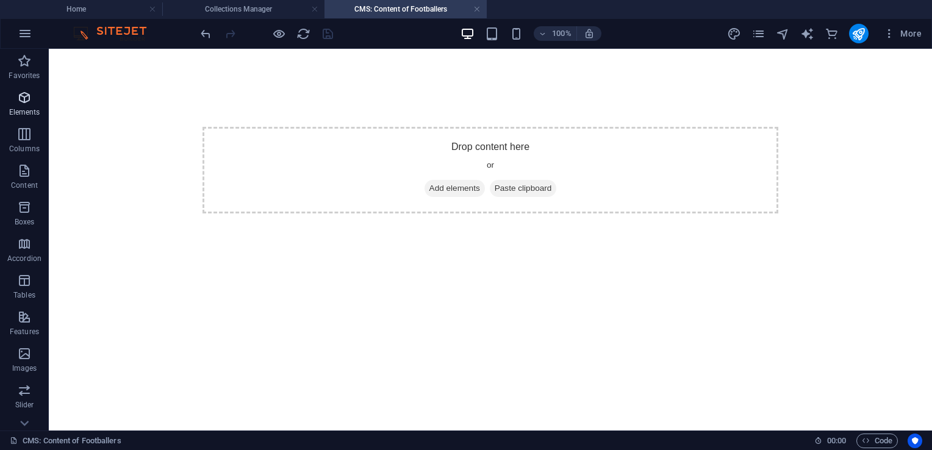
click at [20, 94] on icon "button" at bounding box center [24, 97] width 15 height 15
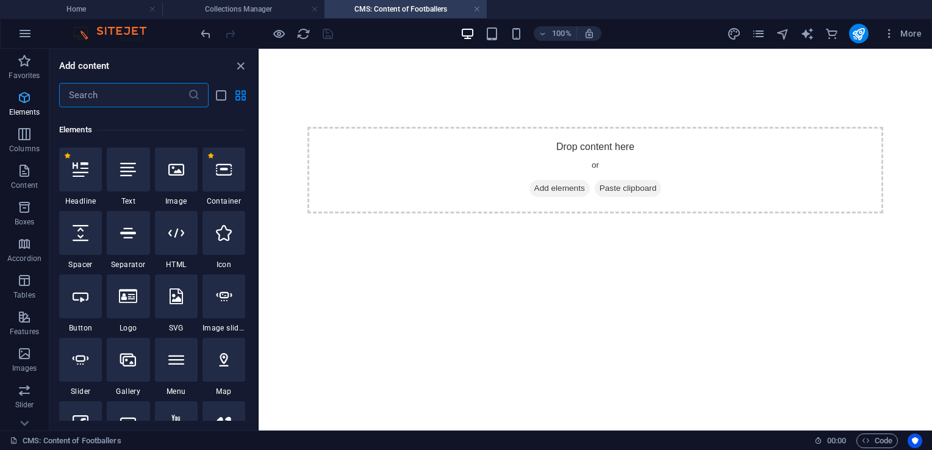
scroll to position [129, 0]
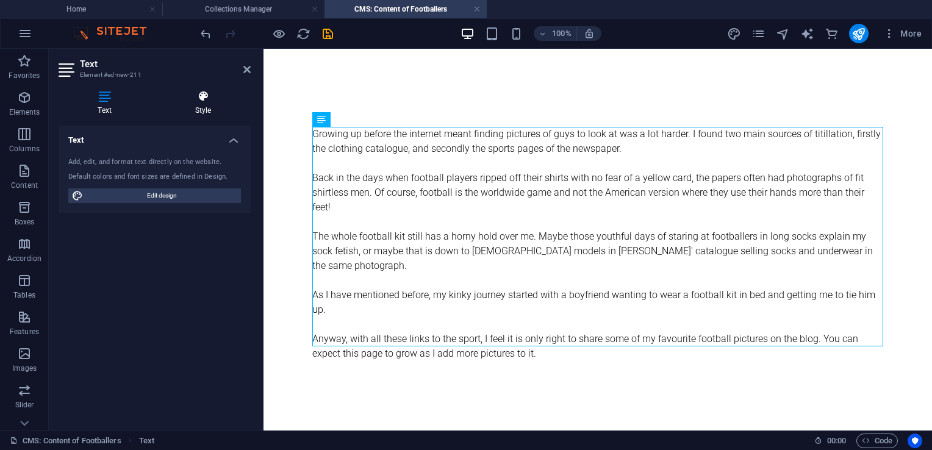
click at [202, 107] on h4 "Style" at bounding box center [203, 103] width 95 height 26
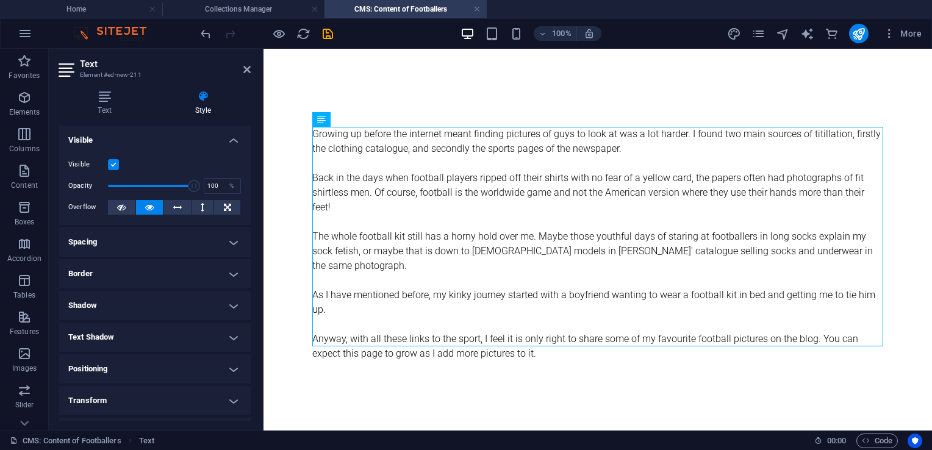
click at [112, 242] on h4 "Spacing" at bounding box center [155, 241] width 192 height 29
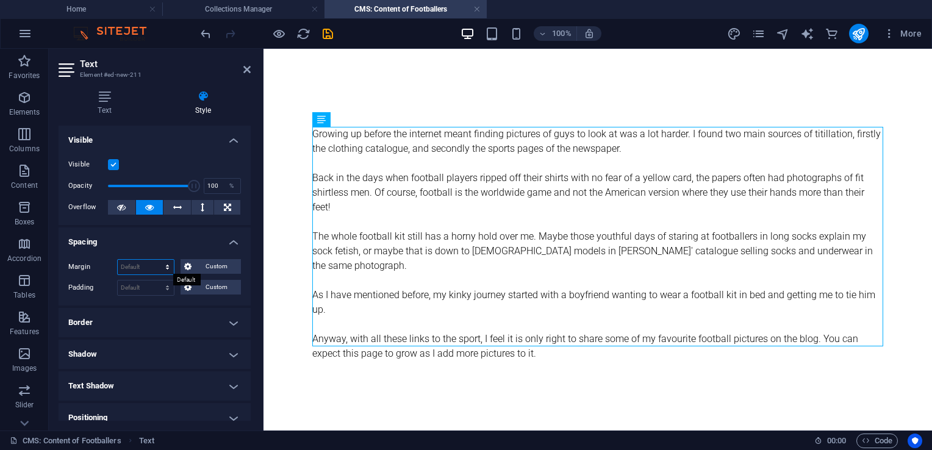
click at [140, 268] on select "Default auto px % rem vw vh Custom" at bounding box center [146, 267] width 56 height 15
select select "px"
click at [156, 260] on select "Default auto px % rem vw vh Custom" at bounding box center [146, 267] width 56 height 15
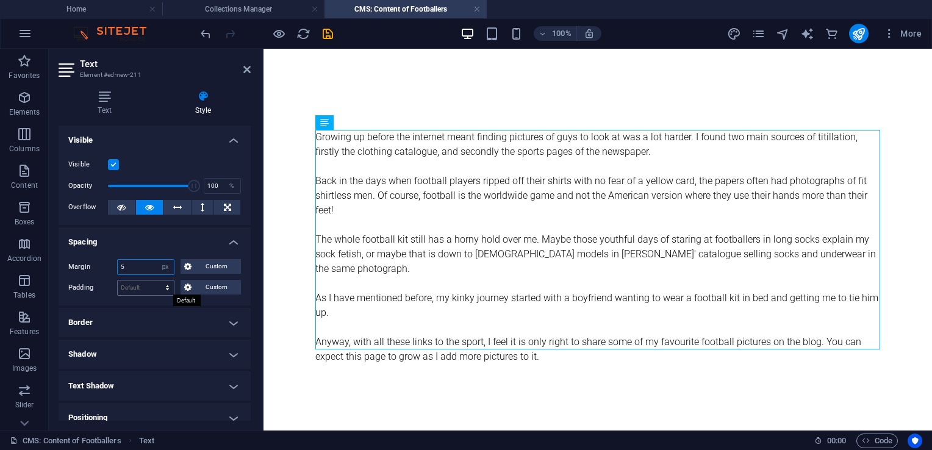
type input "5"
click at [139, 286] on select "Default px rem % vh vw Custom" at bounding box center [146, 288] width 56 height 15
select select "px"
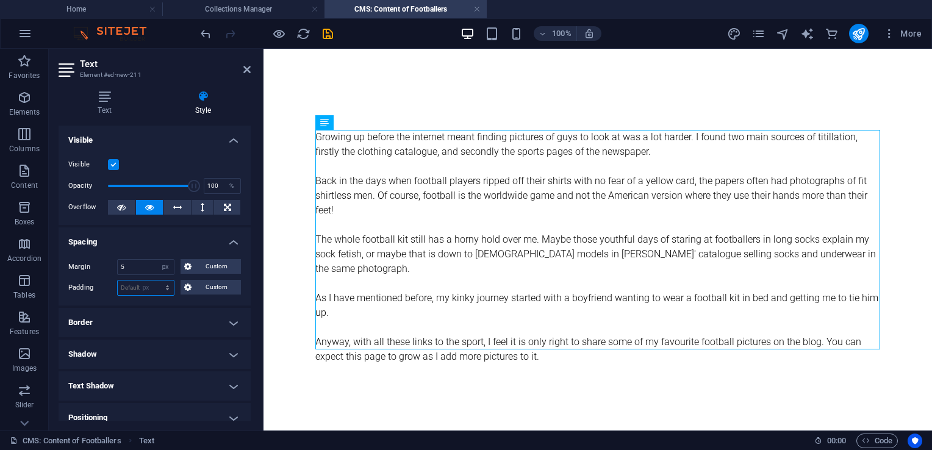
click at [156, 281] on select "Default px rem % vh vw Custom" at bounding box center [146, 288] width 56 height 15
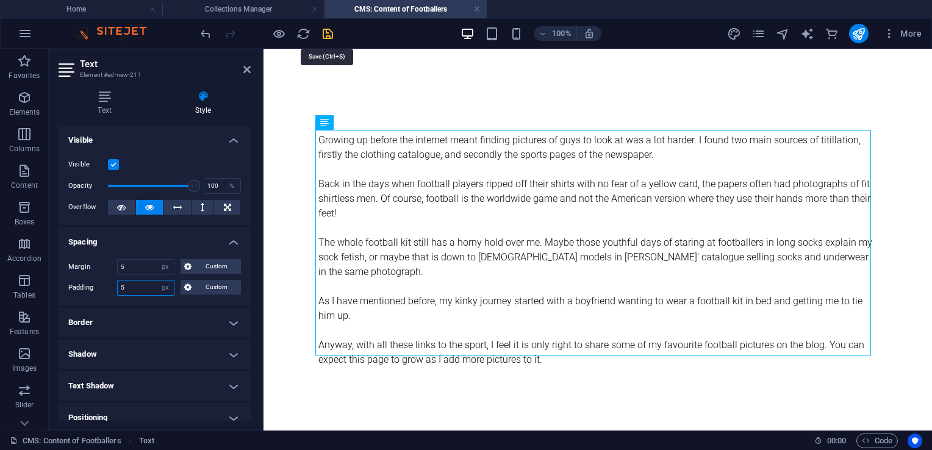
type input "5"
click at [328, 34] on icon "save" at bounding box center [328, 34] width 14 height 14
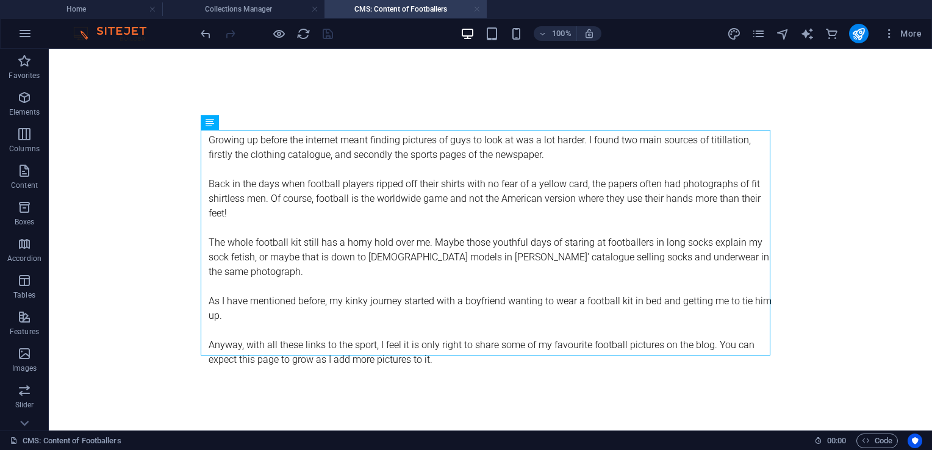
click at [478, 9] on link at bounding box center [476, 10] width 7 height 12
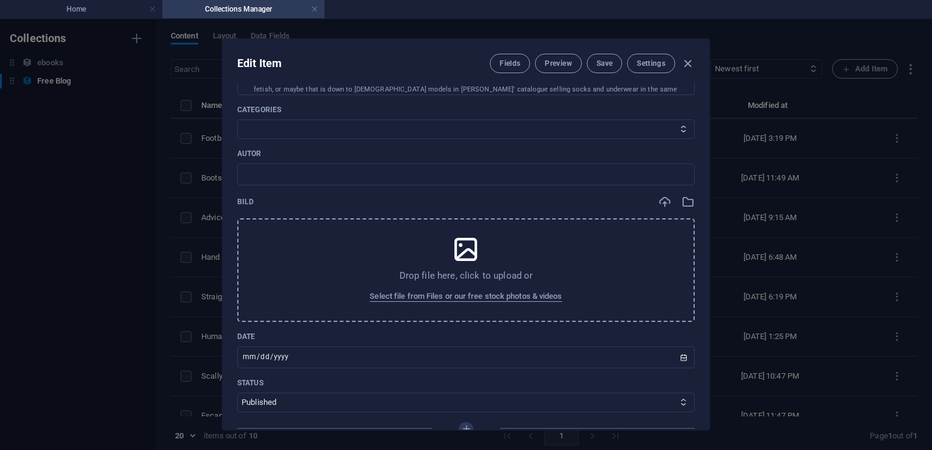
scroll to position [313, 0]
click at [371, 179] on input "text" at bounding box center [465, 176] width 457 height 22
click at [317, 179] on input "text" at bounding box center [465, 176] width 457 height 22
type input "[PERSON_NAME]"
click at [284, 123] on select "The Basics eBooks" at bounding box center [465, 131] width 457 height 20
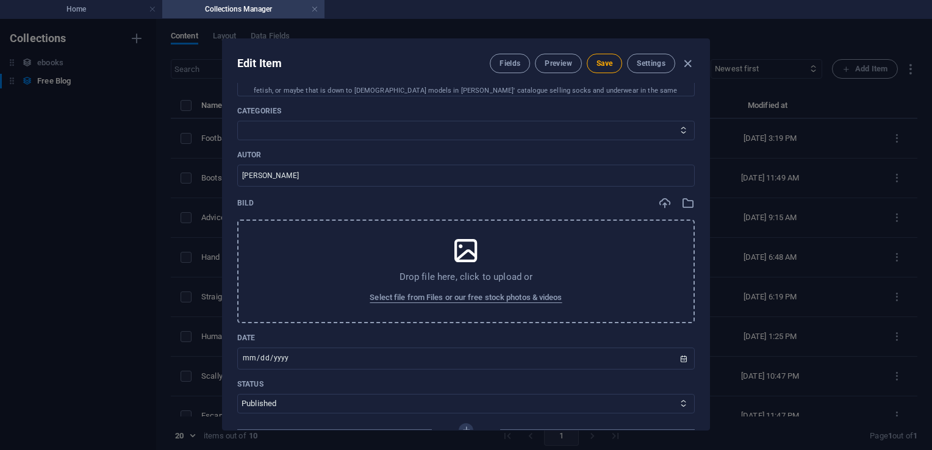
select select "The Basics"
click at [237, 121] on select "The Basics eBooks" at bounding box center [465, 131] width 457 height 20
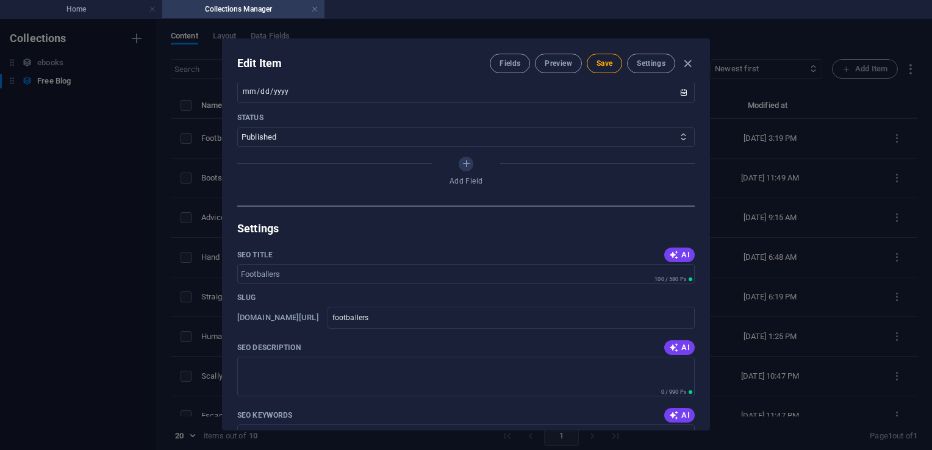
scroll to position [594, 0]
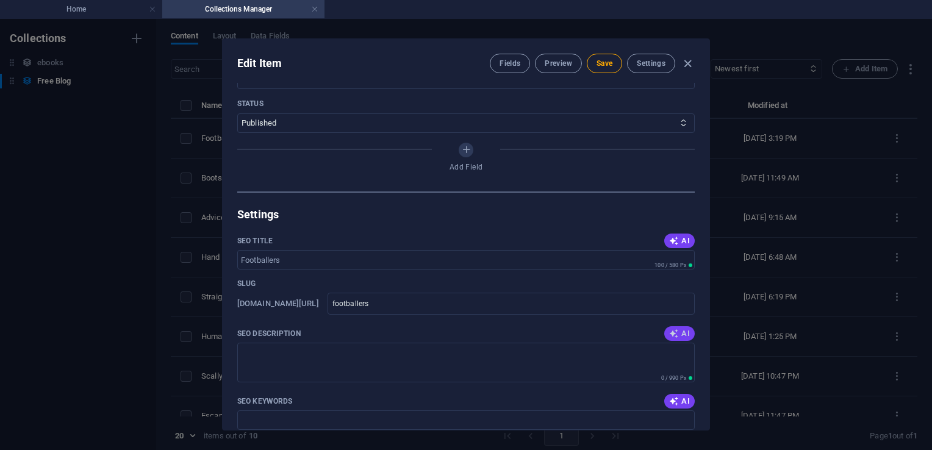
click at [676, 335] on span "AI" at bounding box center [679, 334] width 21 height 10
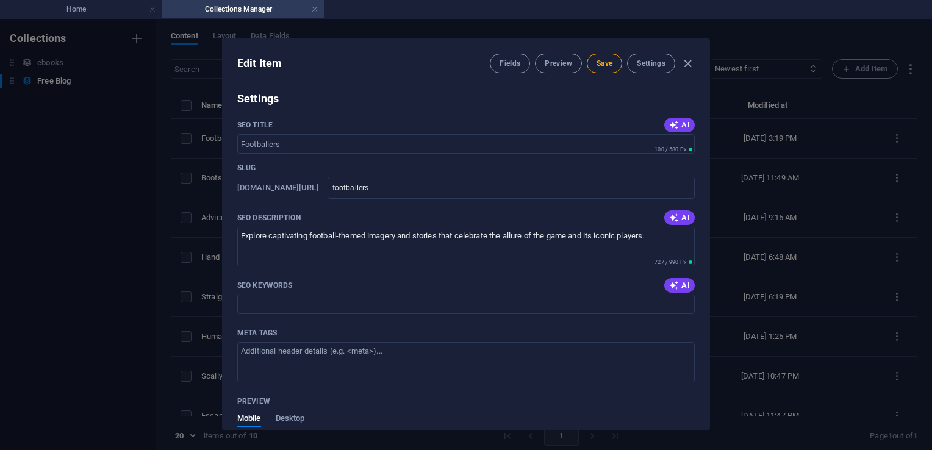
scroll to position [735, 0]
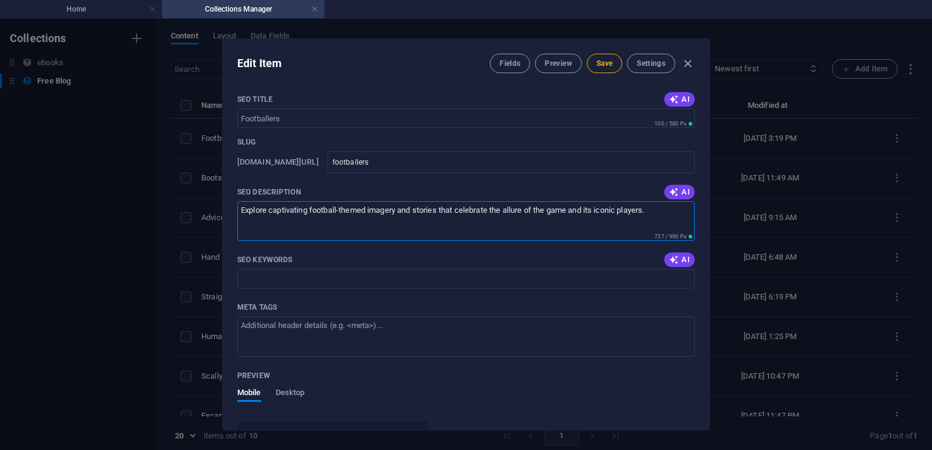
drag, startPoint x: 401, startPoint y: 209, endPoint x: 443, endPoint y: 211, distance: 42.2
click at [443, 211] on textarea "Explore captivating football-themed imagery and stories that celebrate the allu…" at bounding box center [465, 221] width 457 height 40
click at [431, 211] on textarea "Explore captivating football-themed imagery that celebrate the allure of the ga…" at bounding box center [465, 221] width 457 height 40
click at [574, 206] on textarea "Explore captivating football-themed imagery that celebrates the allure of the g…" at bounding box center [465, 221] width 457 height 40
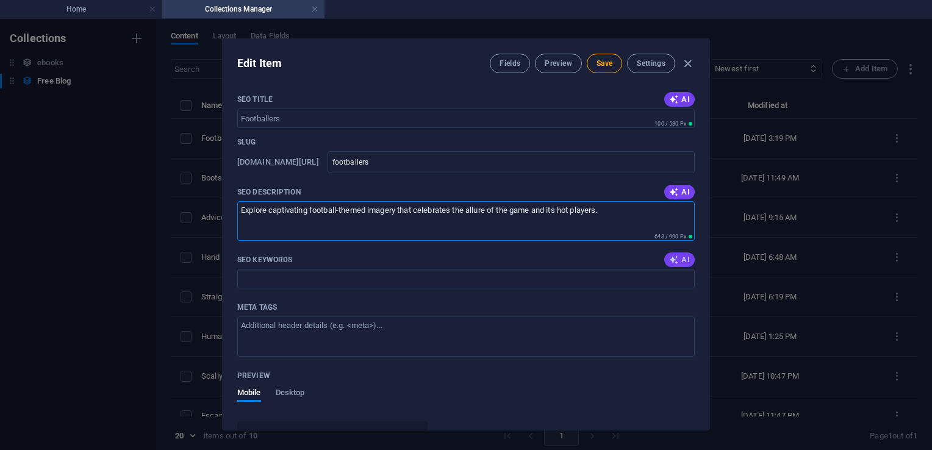
type textarea "Explore captivating football-themed imagery that celebrates the allure of the g…"
click at [685, 266] on button "AI" at bounding box center [679, 259] width 30 height 15
type input "footballers, football kits, sports photography, shirtless footballers, sock fet…"
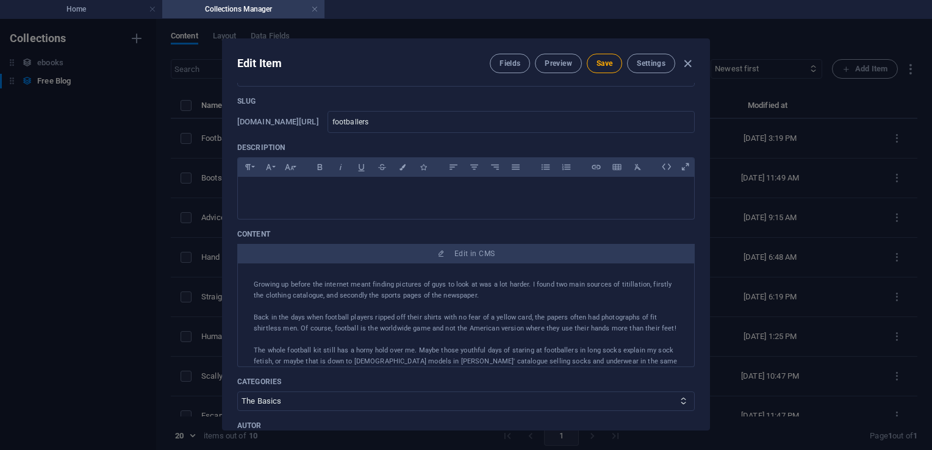
scroll to position [0, 0]
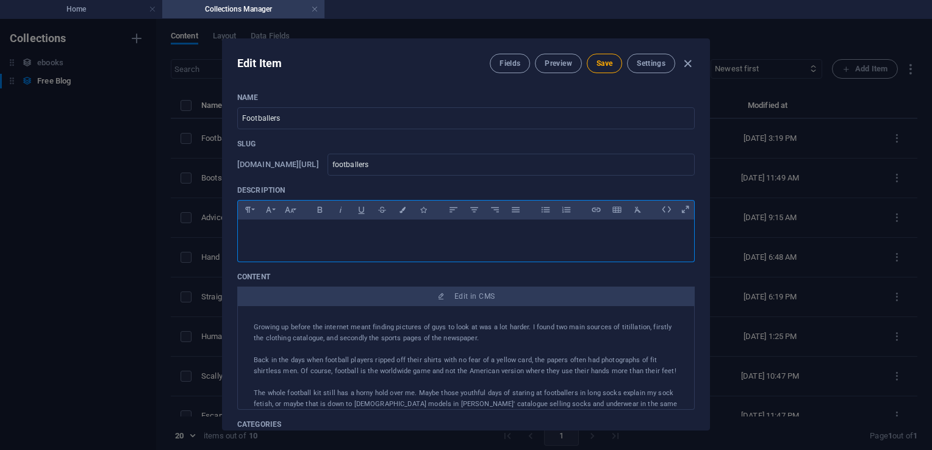
click at [342, 229] on p at bounding box center [466, 235] width 437 height 12
click at [600, 62] on span "Save" at bounding box center [604, 64] width 16 height 10
click at [684, 66] on icon "button" at bounding box center [688, 64] width 14 height 14
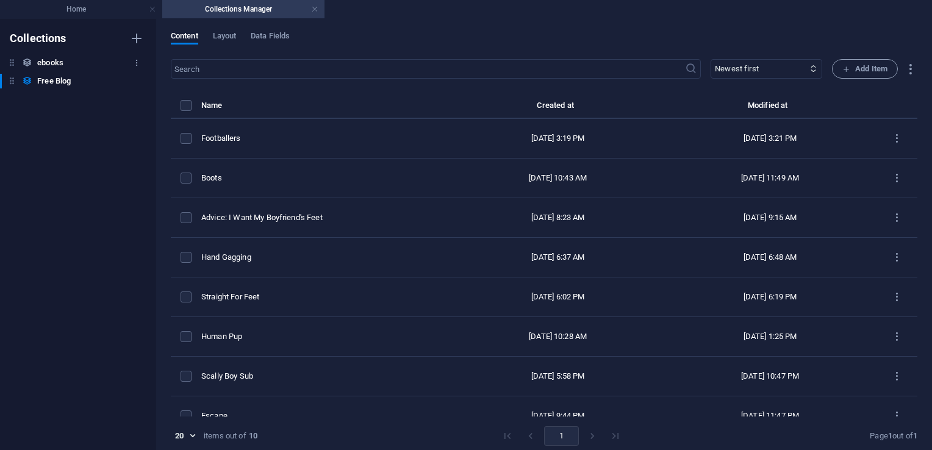
click at [60, 62] on h6 "ebooks" at bounding box center [50, 62] width 26 height 15
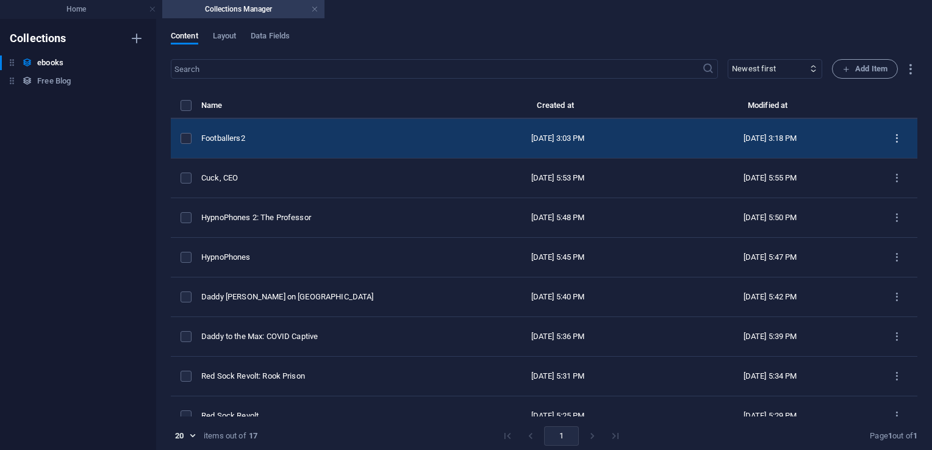
click at [891, 135] on icon "items list" at bounding box center [897, 139] width 12 height 12
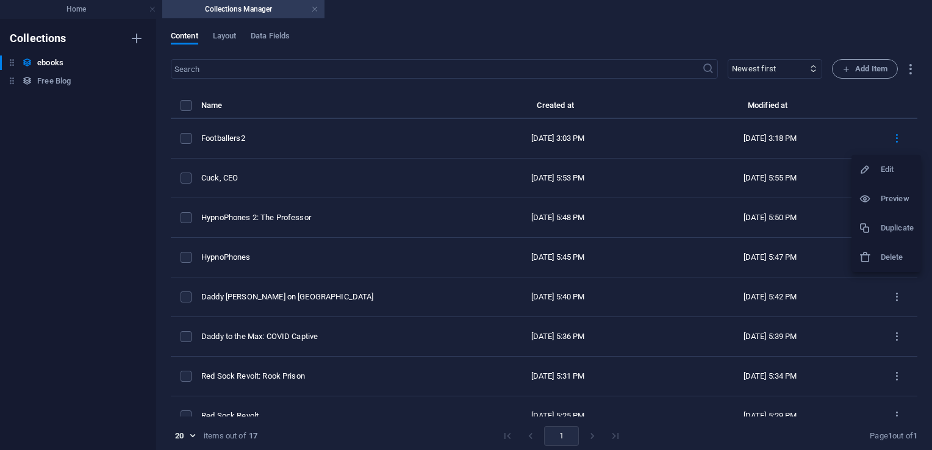
click at [874, 252] on div at bounding box center [870, 257] width 22 height 12
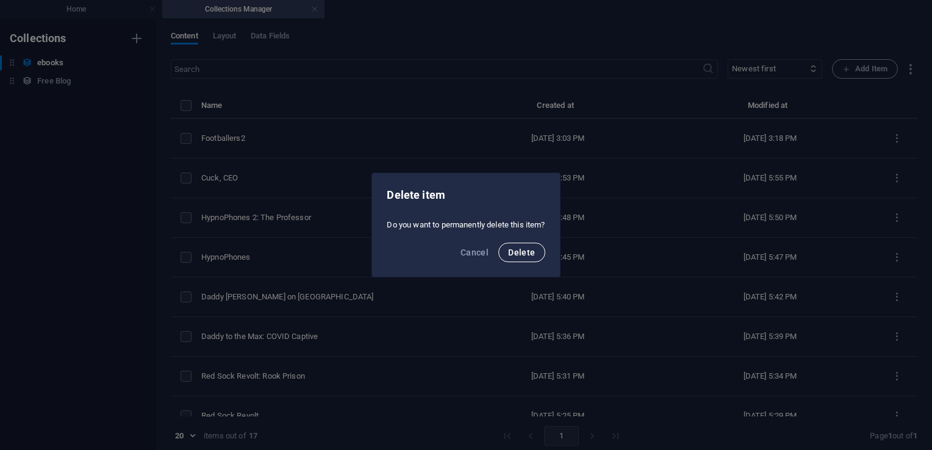
click at [529, 252] on span "Delete" at bounding box center [521, 253] width 27 height 10
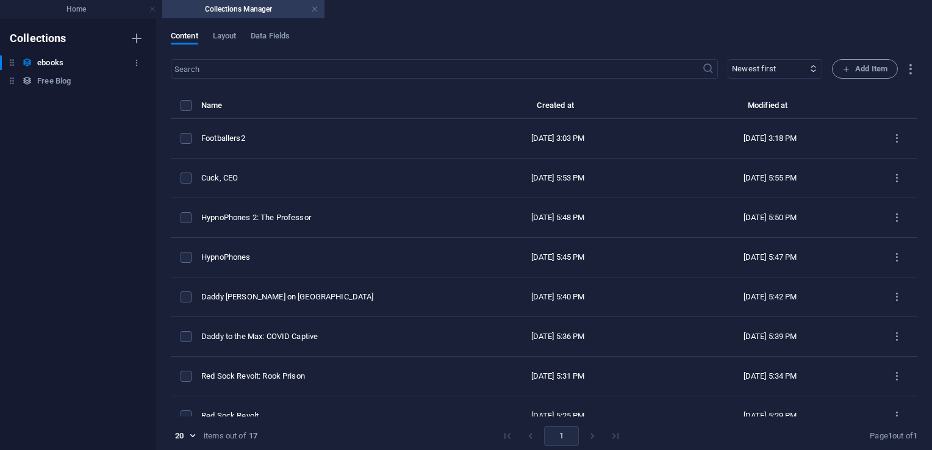
click at [63, 62] on div "ebooks ebooks" at bounding box center [72, 62] width 144 height 15
click at [71, 80] on h6 "Free Blog" at bounding box center [54, 81] width 34 height 15
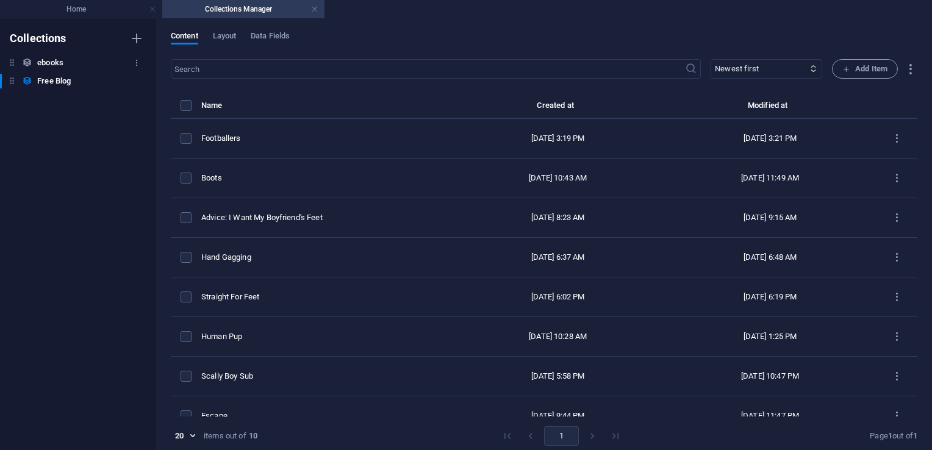
click at [58, 66] on h6 "ebooks" at bounding box center [50, 62] width 26 height 15
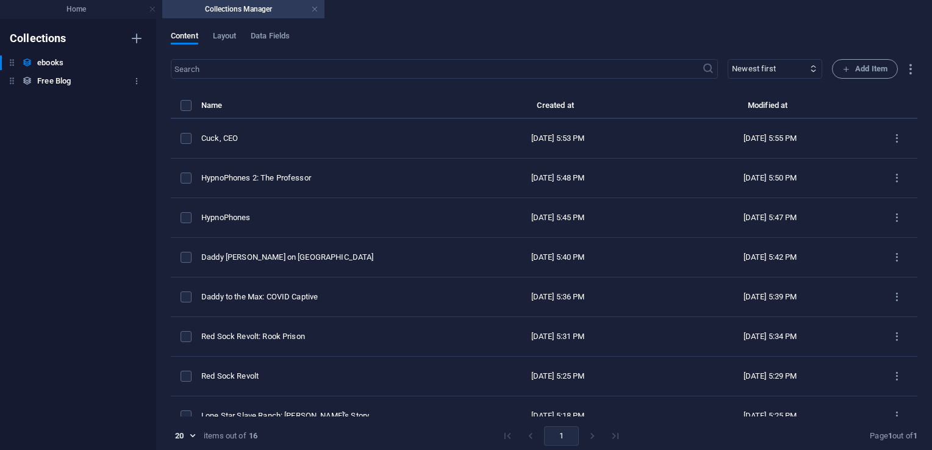
click at [56, 82] on h6 "Free Blog" at bounding box center [54, 81] width 34 height 15
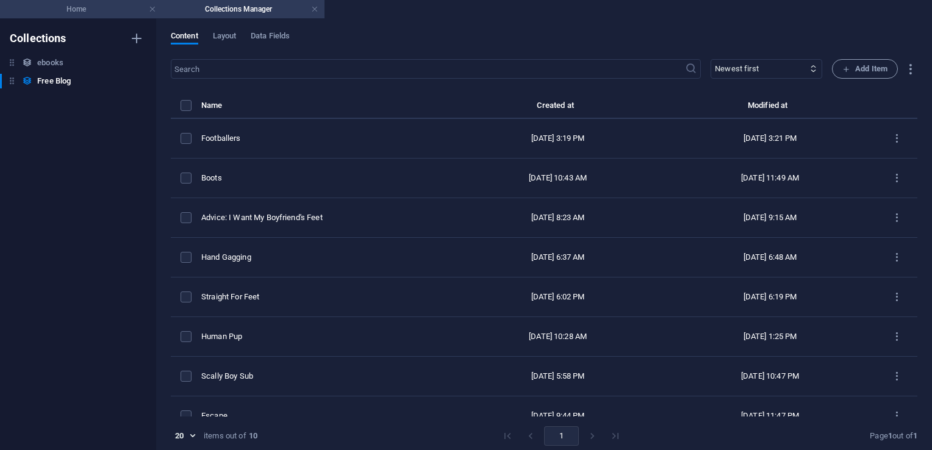
click at [95, 10] on h4 "Home" at bounding box center [81, 8] width 162 height 13
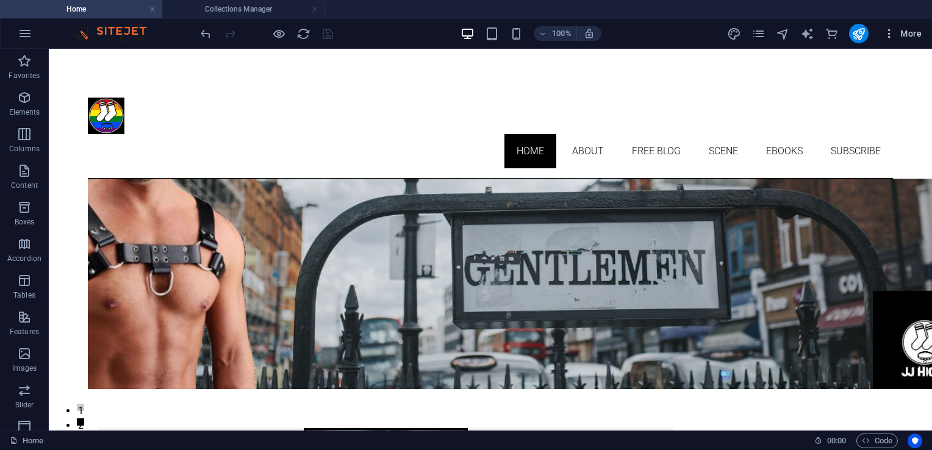
click at [911, 41] on button "More" at bounding box center [902, 34] width 48 height 20
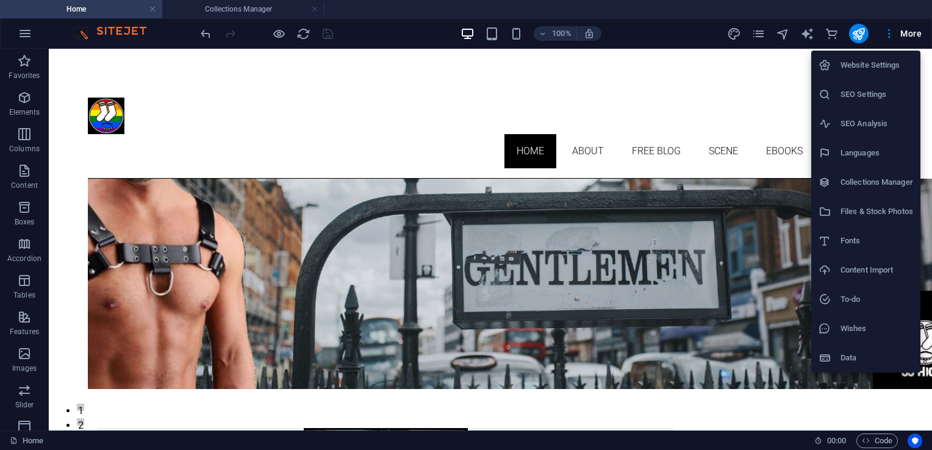
click at [857, 205] on h6 "Files & Stock Photos" at bounding box center [876, 211] width 73 height 15
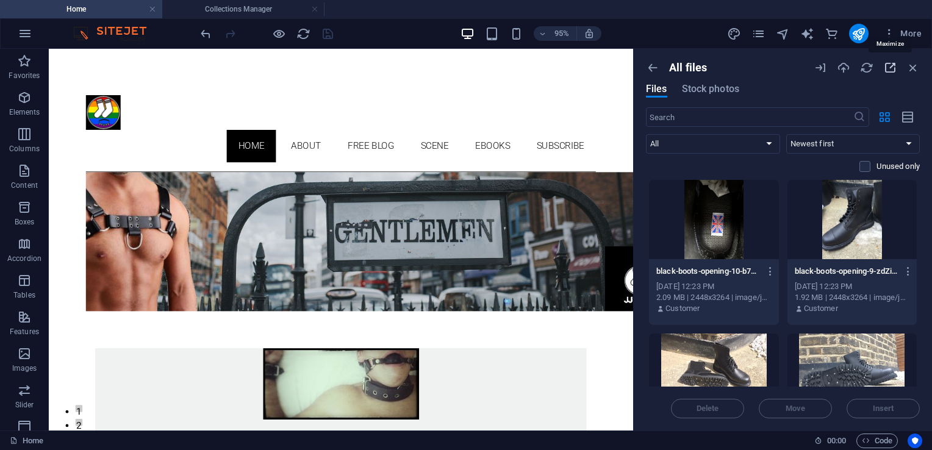
click at [889, 68] on icon "button" at bounding box center [889, 67] width 13 height 13
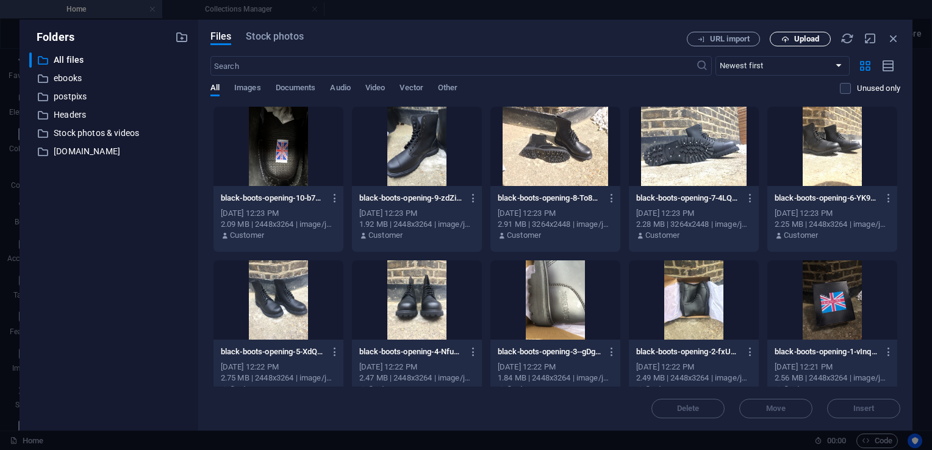
click at [793, 43] on button "Upload" at bounding box center [800, 39] width 61 height 15
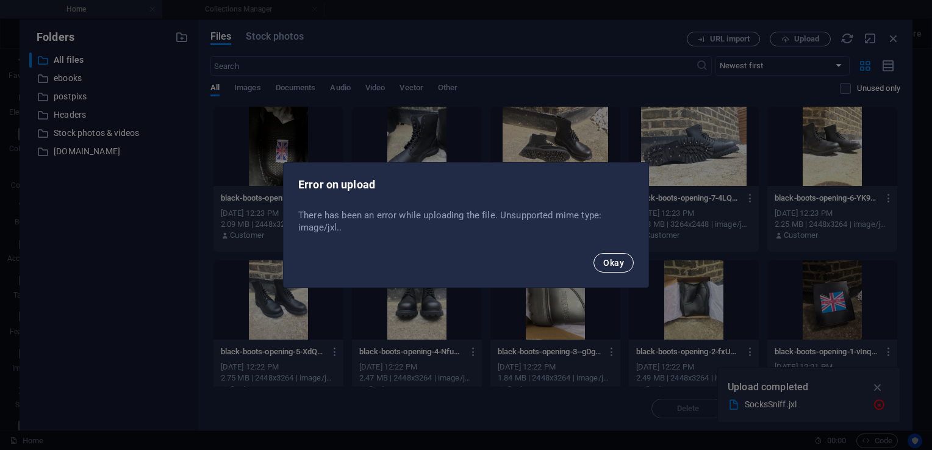
click at [609, 261] on span "Okay" at bounding box center [613, 263] width 21 height 10
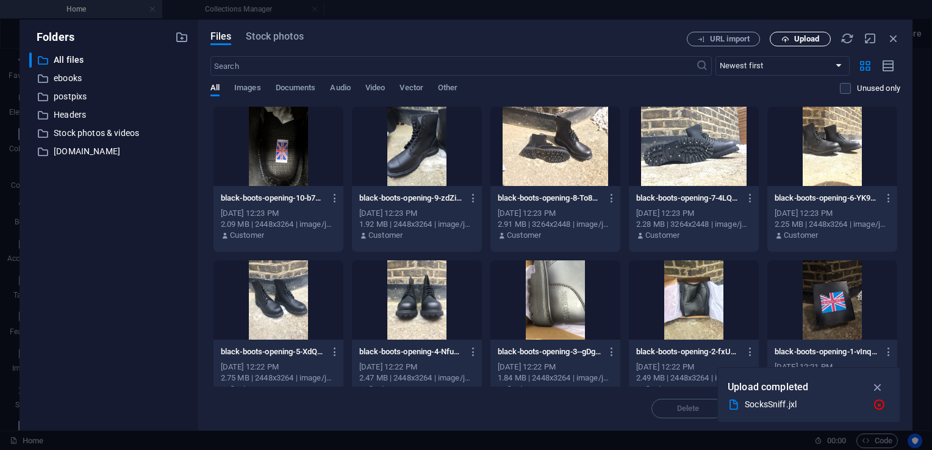
click at [789, 45] on button "Upload" at bounding box center [800, 39] width 61 height 15
click at [878, 389] on icon "button" at bounding box center [878, 387] width 14 height 13
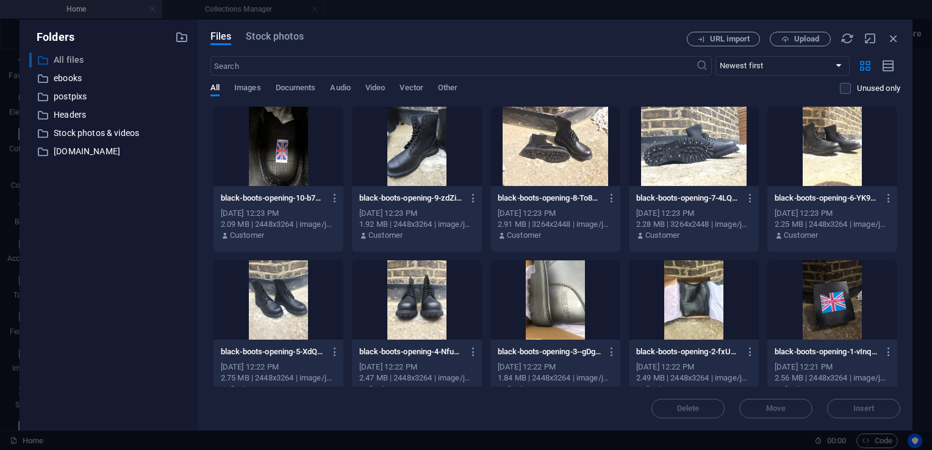
click at [75, 64] on p "All files" at bounding box center [110, 60] width 112 height 14
click at [73, 78] on p "ebooks" at bounding box center [110, 78] width 112 height 14
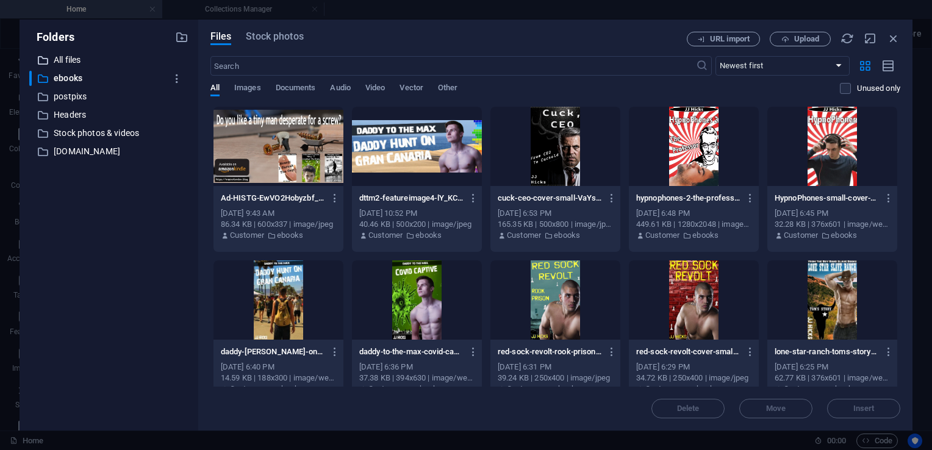
click at [72, 61] on p "All files" at bounding box center [110, 60] width 112 height 14
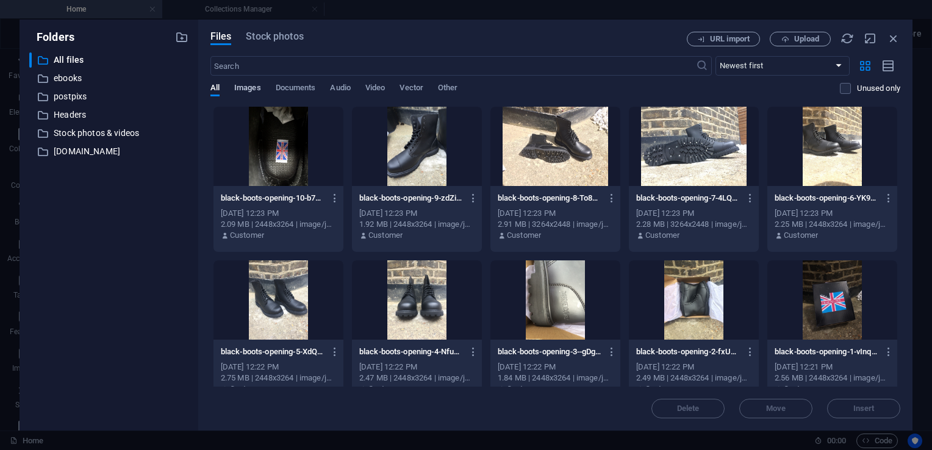
click at [249, 89] on span "Images" at bounding box center [247, 89] width 27 height 17
click at [895, 36] on icon "button" at bounding box center [893, 38] width 13 height 13
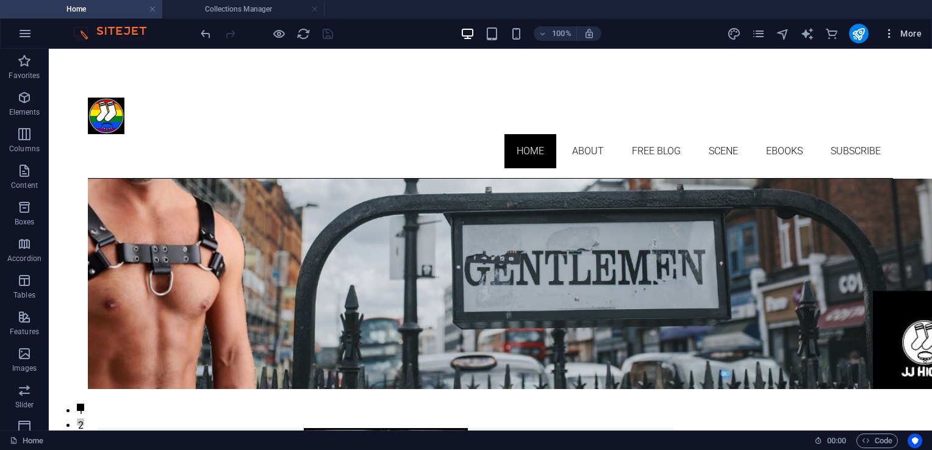
click at [886, 36] on icon "button" at bounding box center [889, 33] width 12 height 12
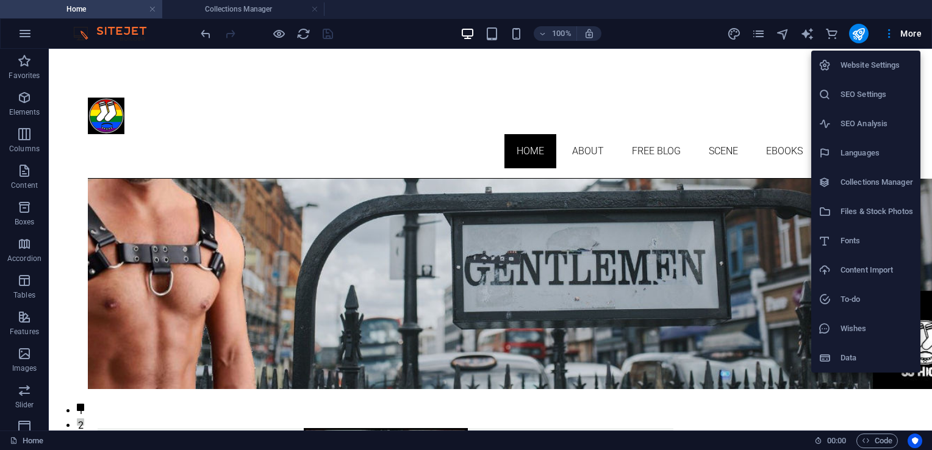
click at [854, 209] on h6 "Files & Stock Photos" at bounding box center [876, 211] width 73 height 15
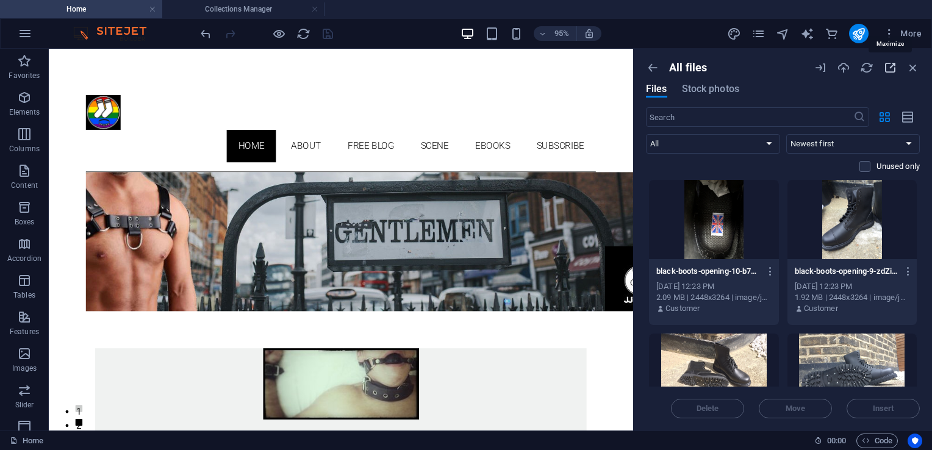
click at [894, 71] on icon "button" at bounding box center [889, 67] width 13 height 13
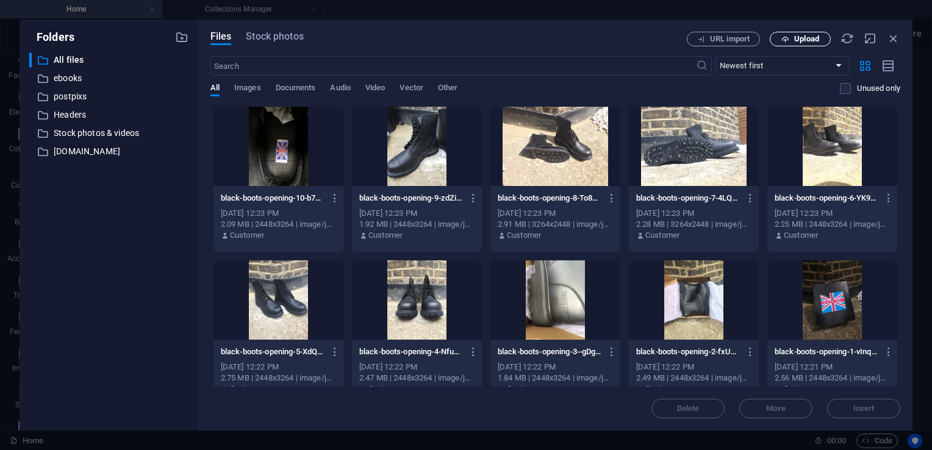
click at [797, 41] on span "Upload" at bounding box center [806, 38] width 25 height 7
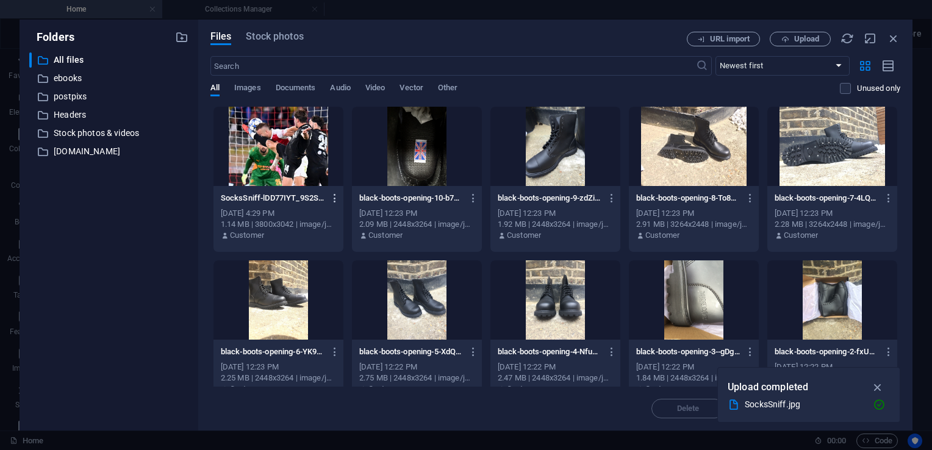
click at [335, 196] on icon "button" at bounding box center [335, 198] width 12 height 11
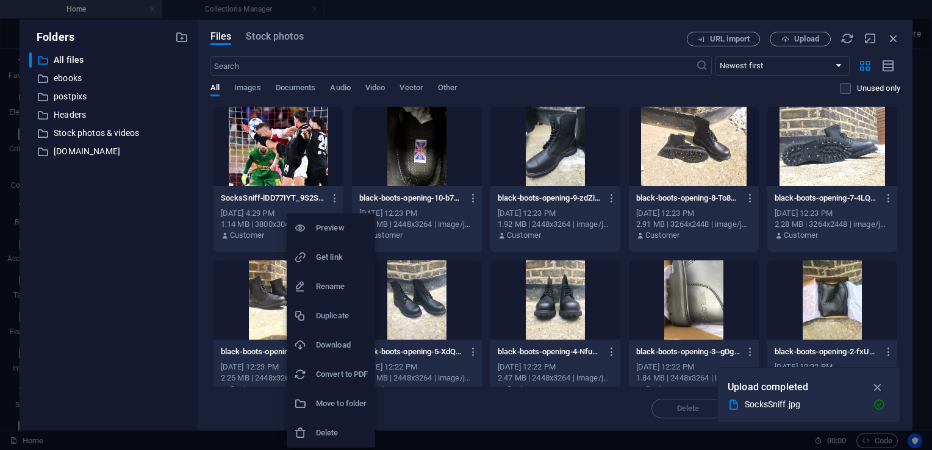
click at [281, 146] on div at bounding box center [466, 225] width 932 height 450
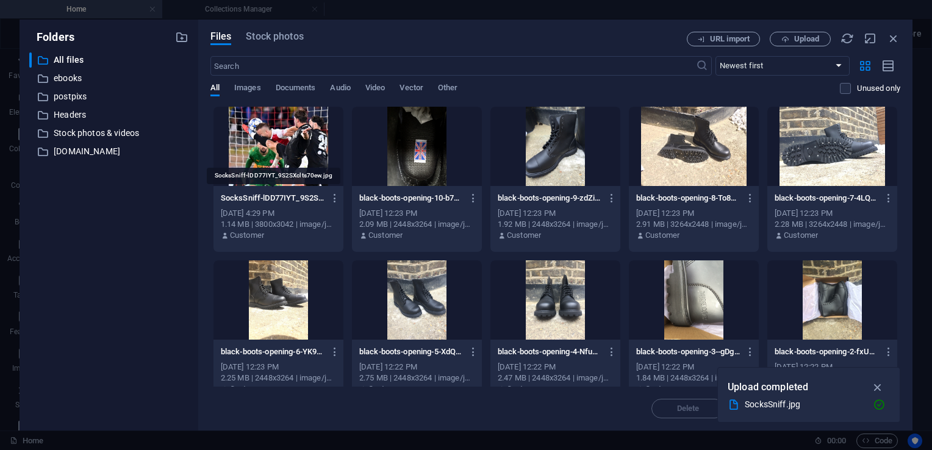
click at [258, 198] on p "SocksSniff-lDD77IYT_9S2SXclts70ew.jpg" at bounding box center [273, 198] width 104 height 11
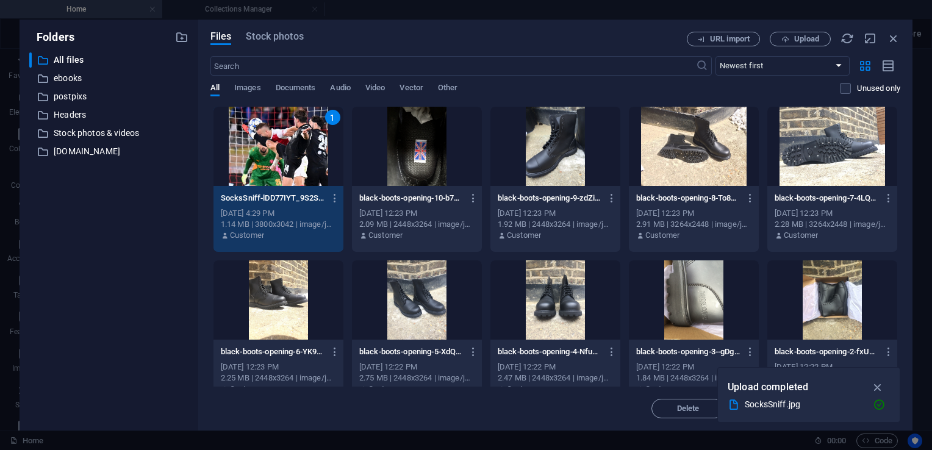
click at [276, 143] on div "1" at bounding box center [278, 146] width 130 height 79
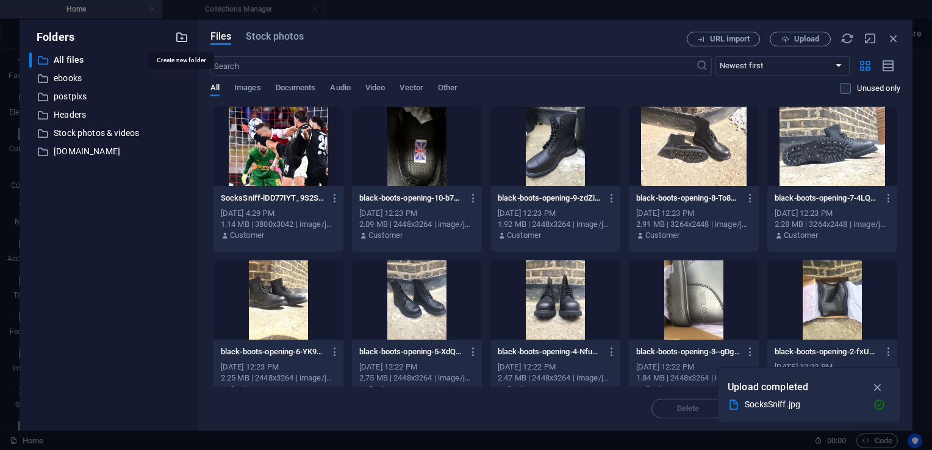
click at [181, 40] on icon "button" at bounding box center [181, 36] width 13 height 13
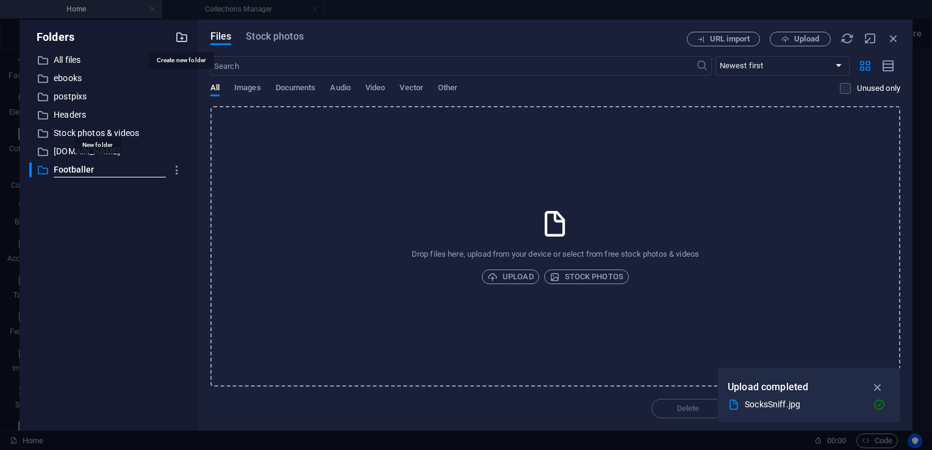
type input "Footballers"
click at [68, 62] on p "All files" at bounding box center [110, 60] width 112 height 14
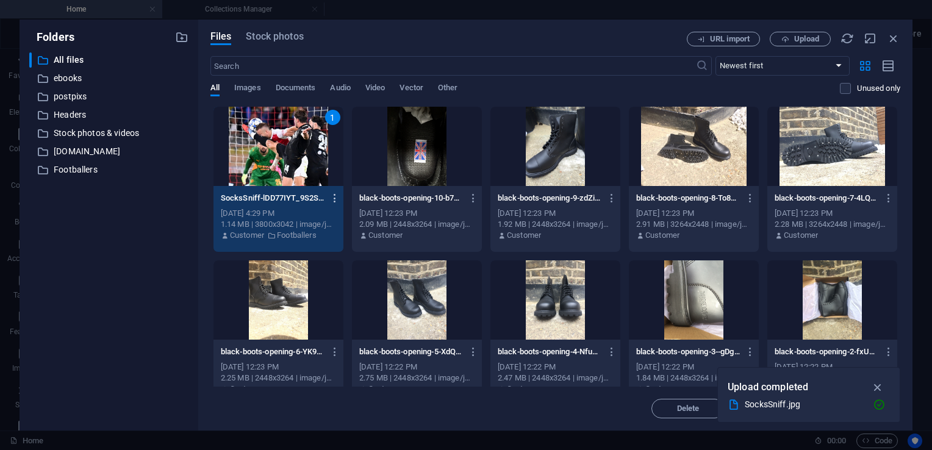
click at [332, 204] on button "button" at bounding box center [332, 198] width 16 height 20
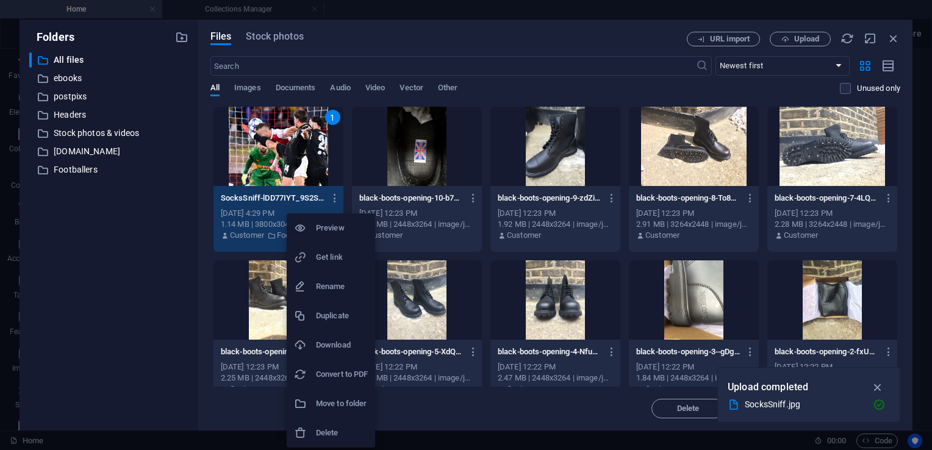
click at [271, 151] on div at bounding box center [466, 225] width 932 height 450
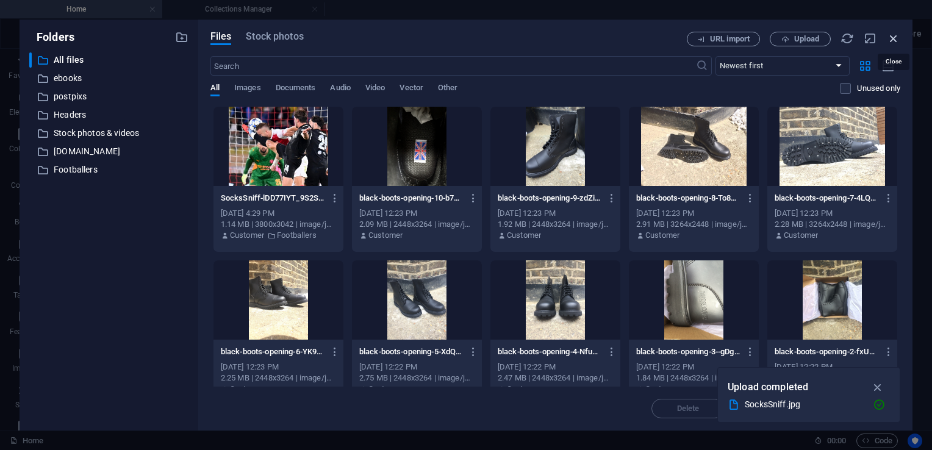
click at [895, 38] on icon "button" at bounding box center [893, 38] width 13 height 13
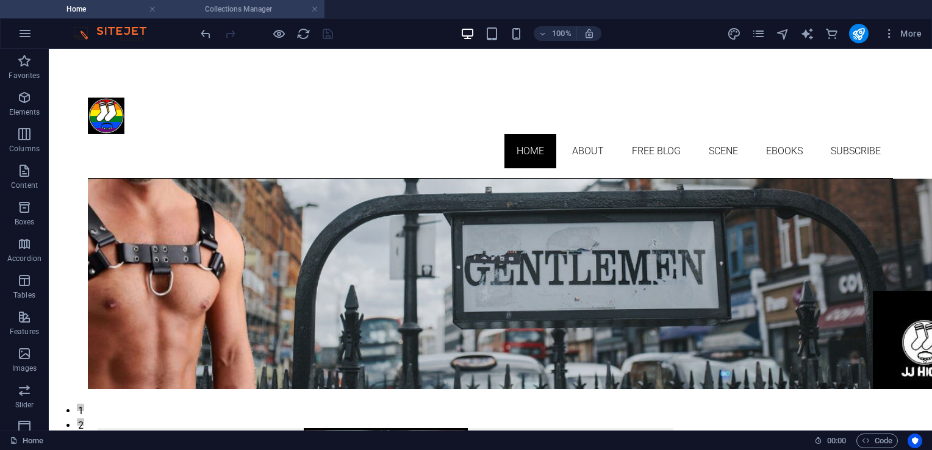
click at [248, 7] on h4 "Collections Manager" at bounding box center [243, 8] width 162 height 13
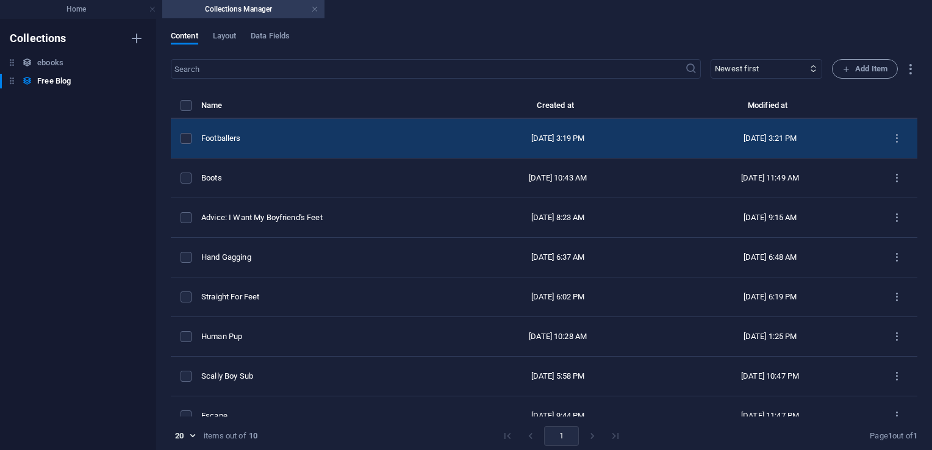
click at [266, 133] on div "Footballers" at bounding box center [321, 138] width 241 height 11
select select "The Basics"
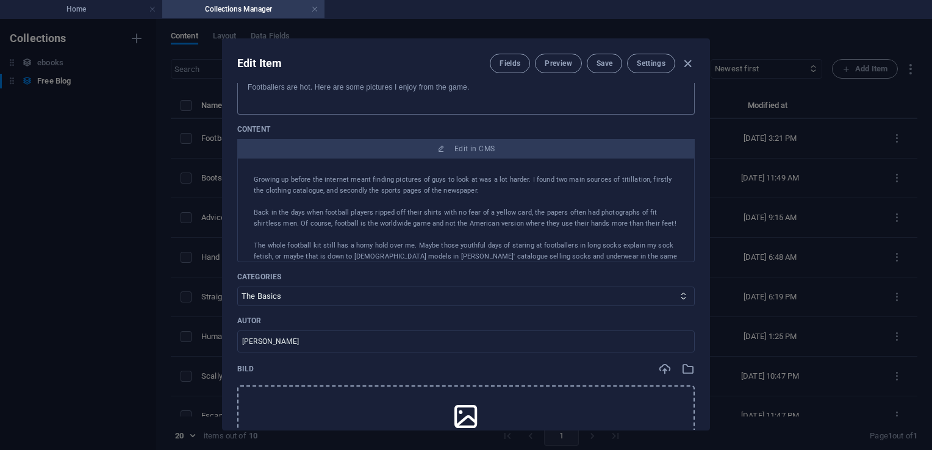
scroll to position [157, 0]
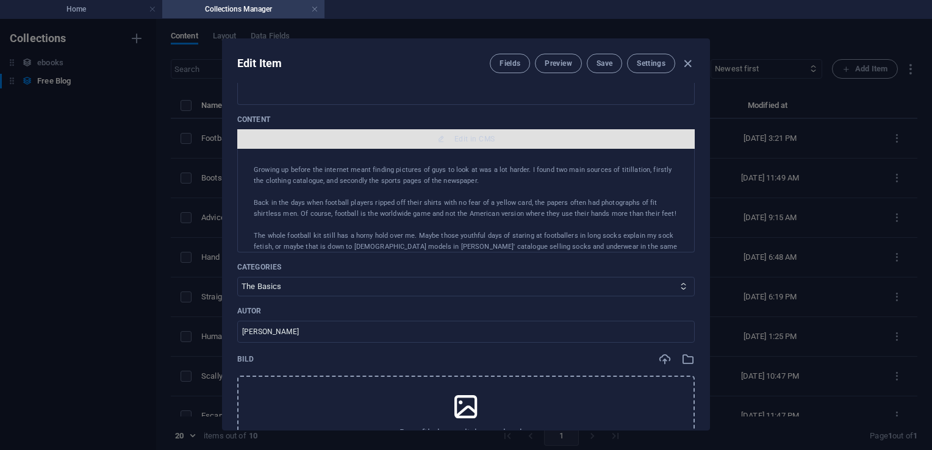
click at [463, 140] on span "Edit in CMS" at bounding box center [474, 139] width 40 height 10
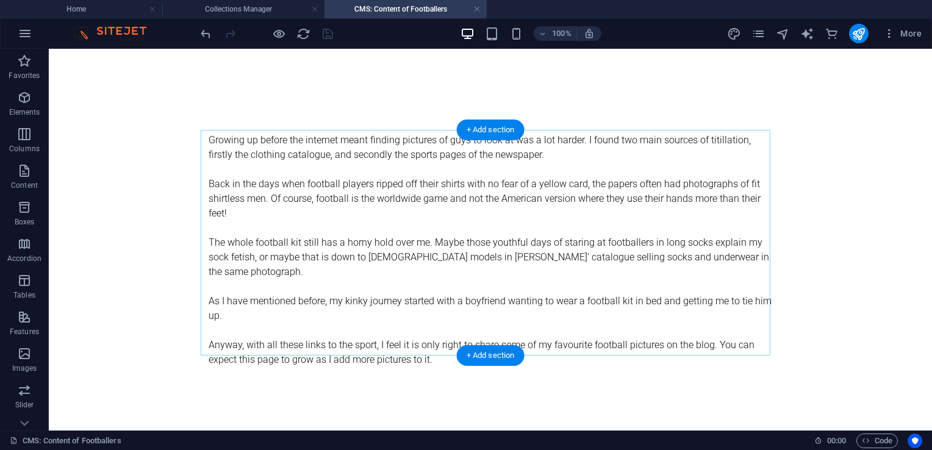
scroll to position [0, 0]
click at [481, 353] on div "+ Add section" at bounding box center [491, 355] width 68 height 21
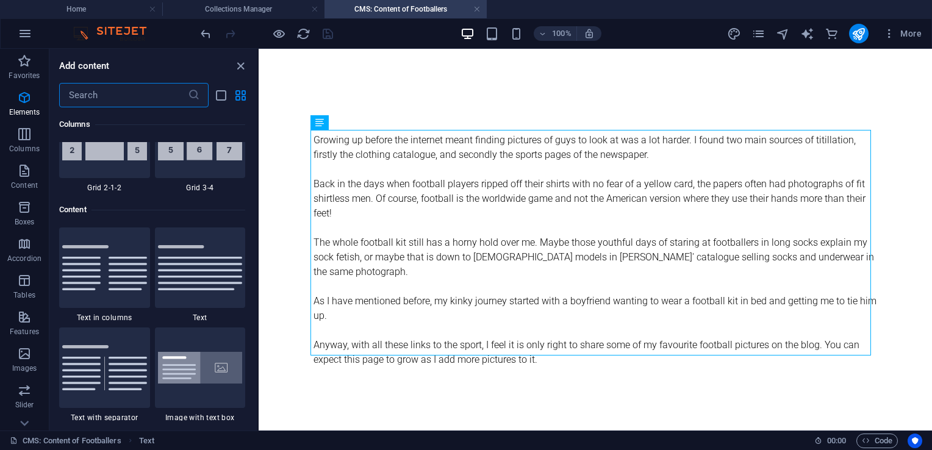
scroll to position [2049, 0]
click at [113, 96] on input "text" at bounding box center [123, 95] width 129 height 24
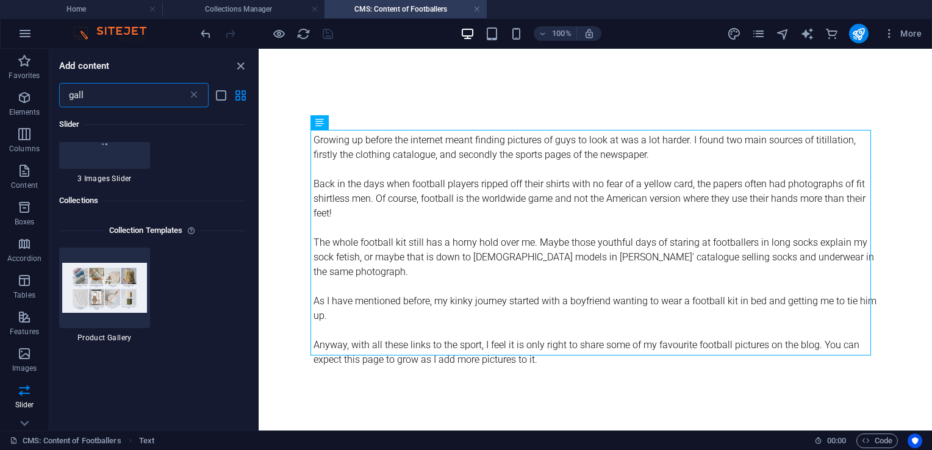
scroll to position [578, 0]
type input "gall"
click at [112, 290] on img at bounding box center [104, 286] width 85 height 49
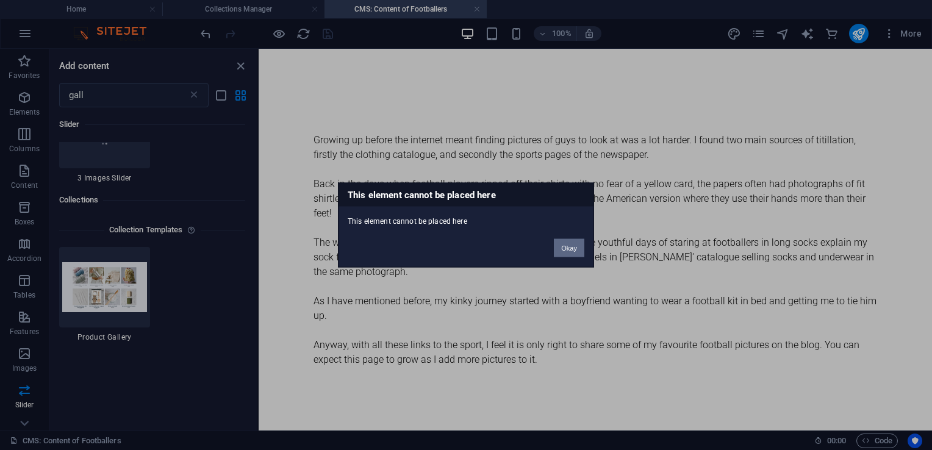
click at [572, 243] on button "Okay" at bounding box center [569, 248] width 30 height 18
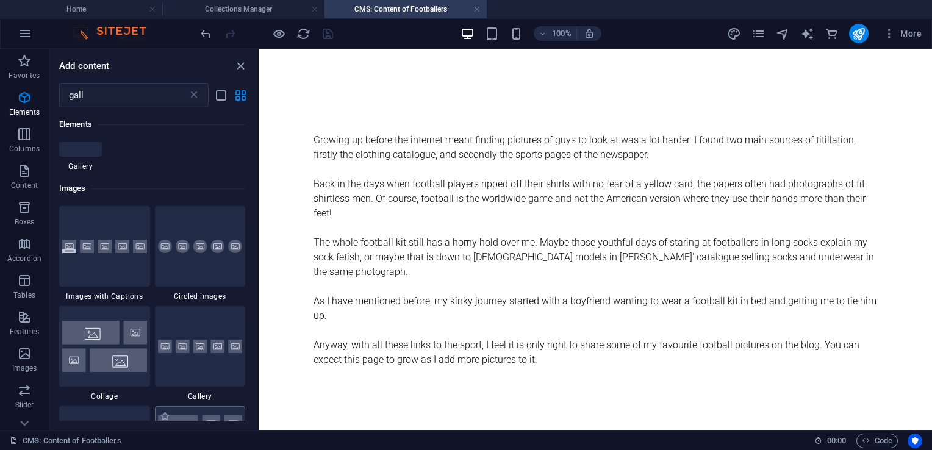
scroll to position [0, 0]
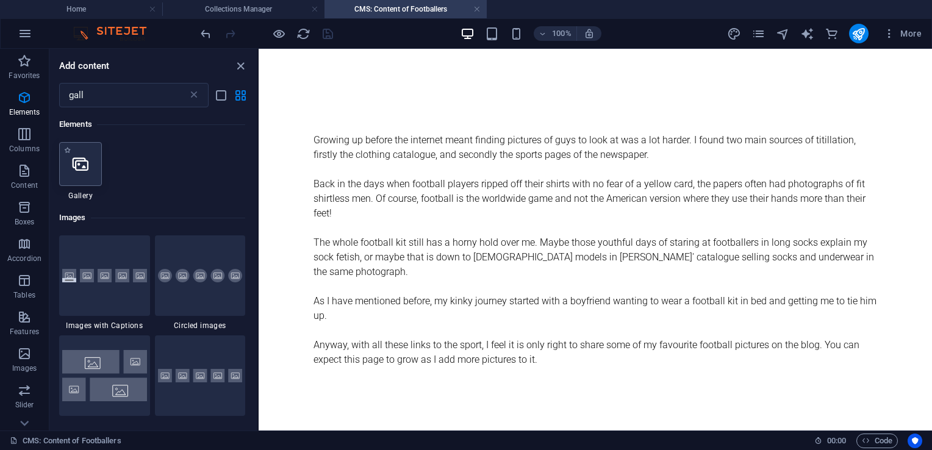
click at [87, 163] on icon at bounding box center [81, 164] width 16 height 16
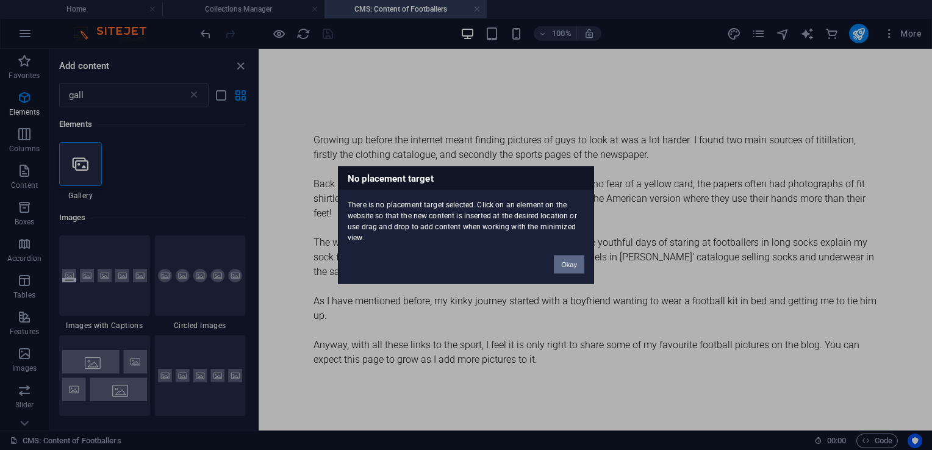
click at [568, 267] on button "Okay" at bounding box center [569, 265] width 30 height 18
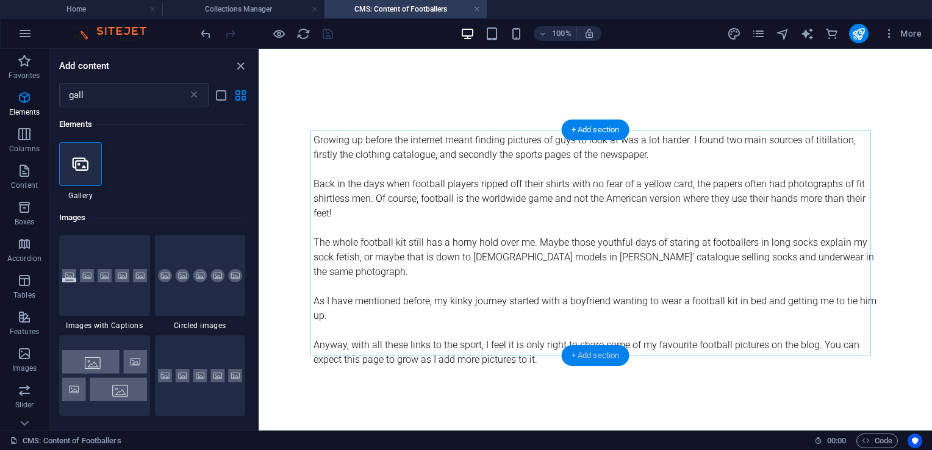
click at [593, 355] on div "+ Add section" at bounding box center [596, 355] width 68 height 21
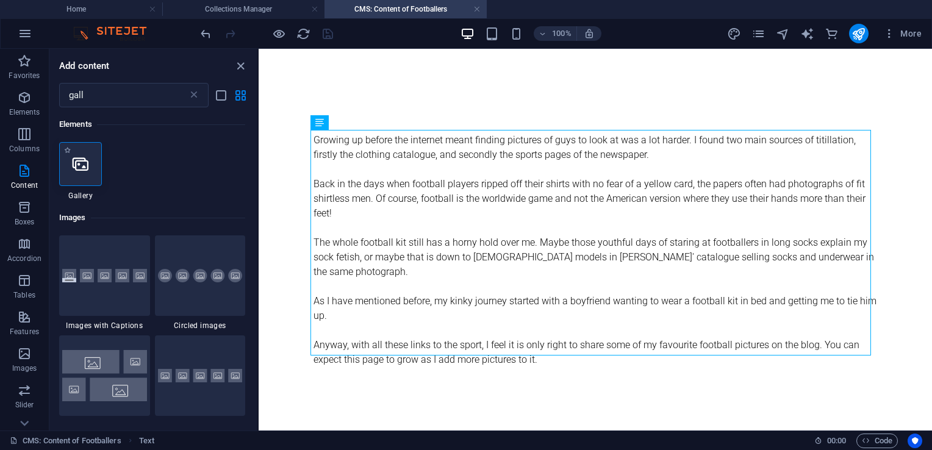
click at [76, 167] on icon at bounding box center [81, 164] width 16 height 16
select select "4"
select select "%"
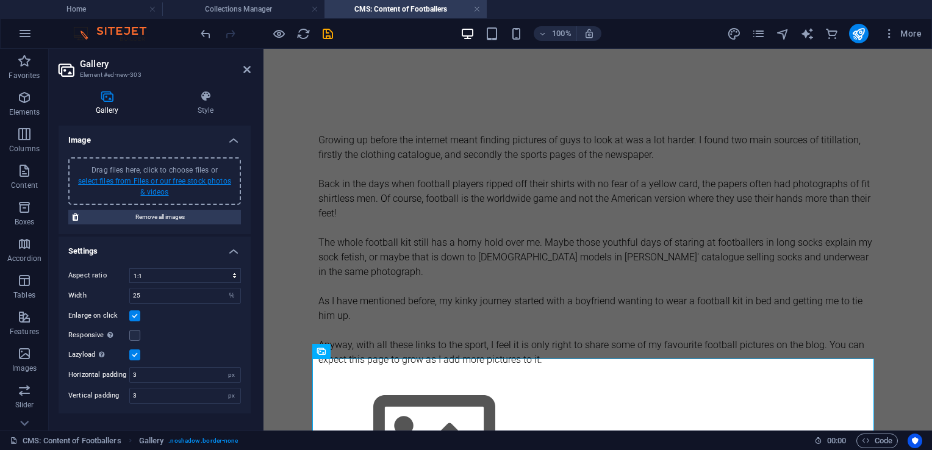
click at [163, 190] on link "select files from Files or our free stock photos & videos" at bounding box center [154, 187] width 153 height 20
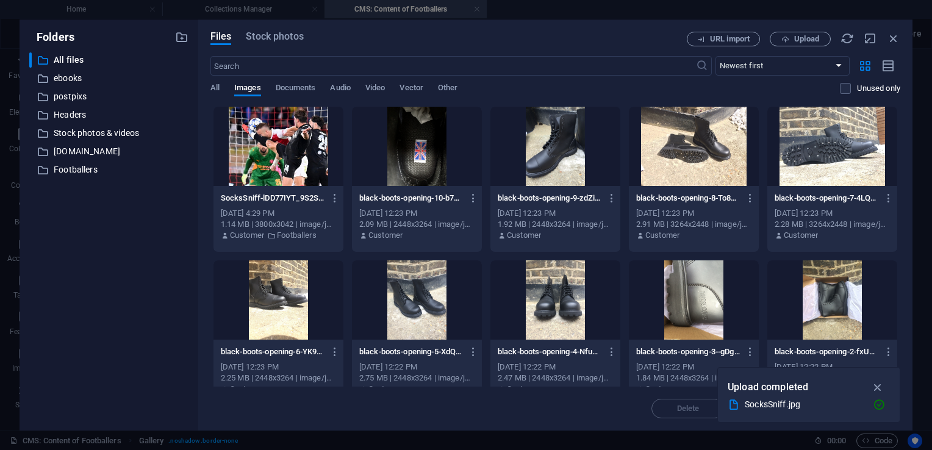
click at [306, 148] on div at bounding box center [278, 146] width 130 height 79
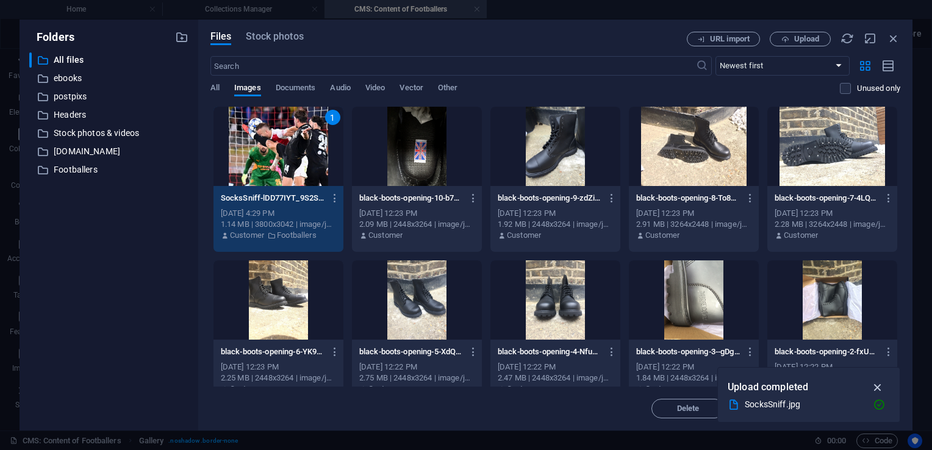
click at [881, 387] on icon "button" at bounding box center [878, 387] width 14 height 13
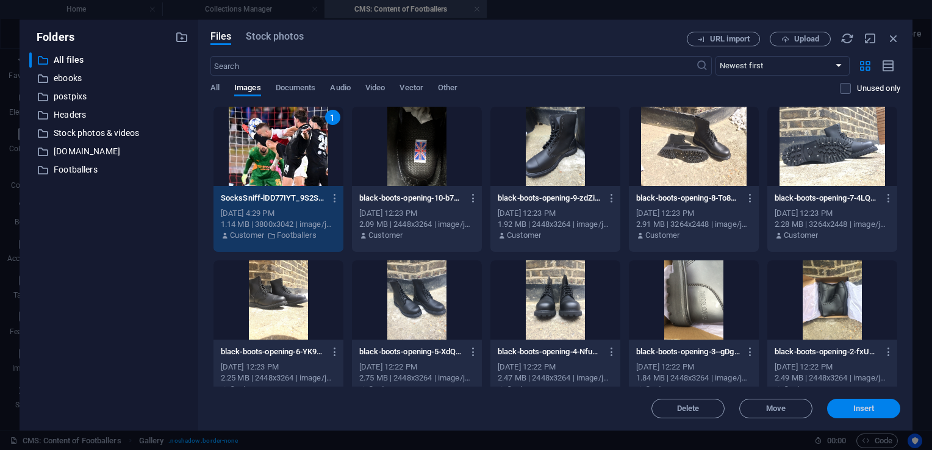
click at [861, 413] on button "Insert" at bounding box center [863, 409] width 73 height 20
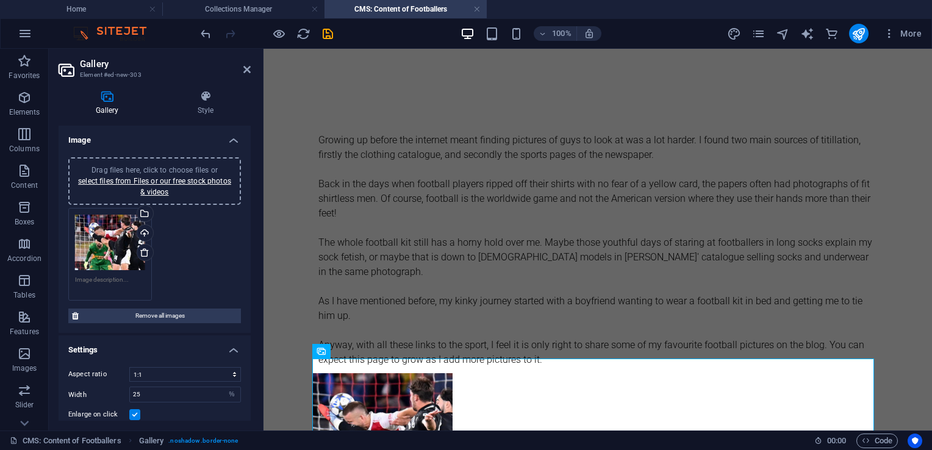
scroll to position [89, 0]
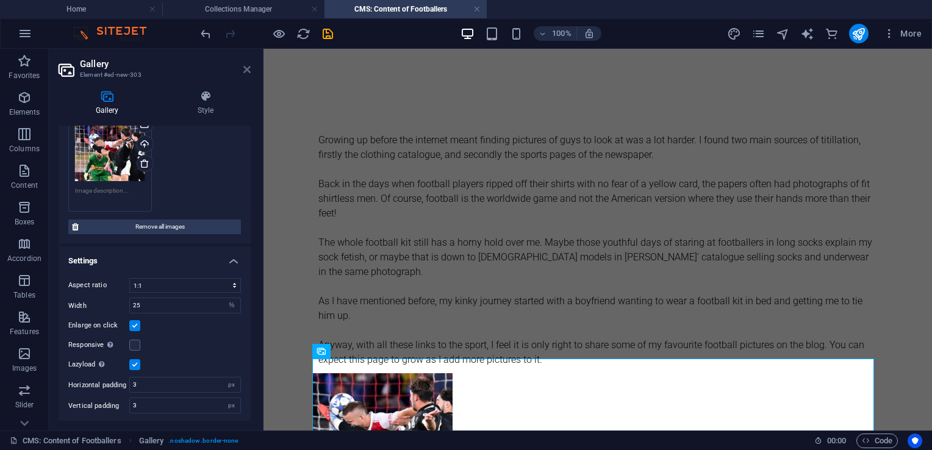
click at [246, 70] on icon at bounding box center [246, 70] width 7 height 10
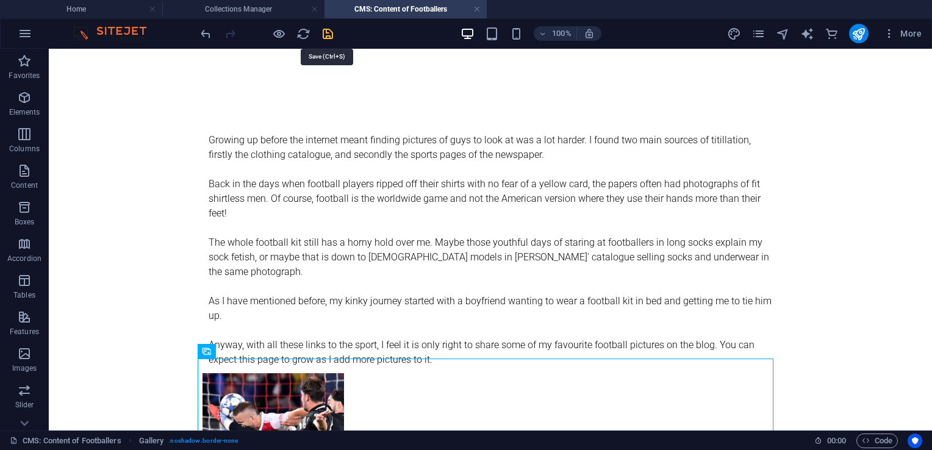
click at [331, 37] on icon "save" at bounding box center [328, 34] width 14 height 14
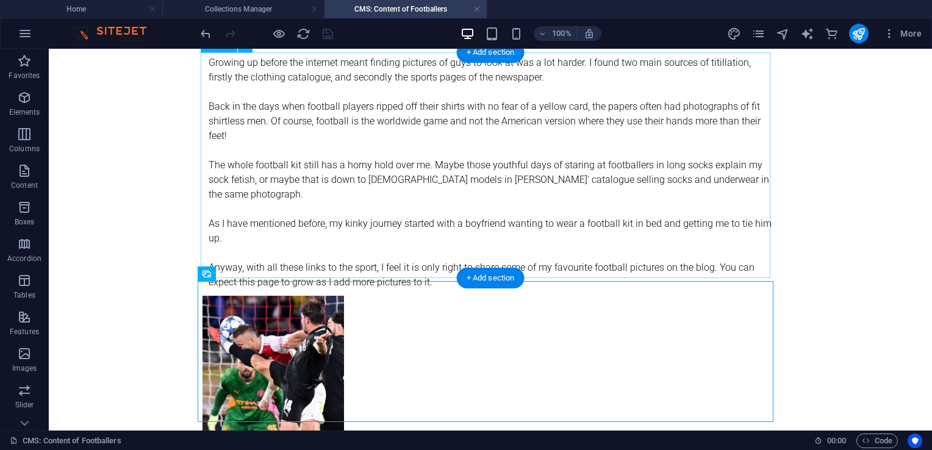
scroll to position [146, 0]
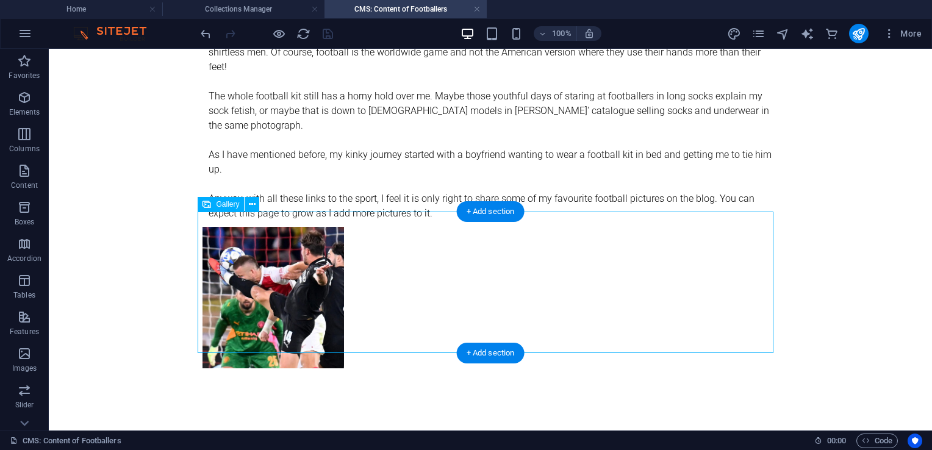
click at [251, 260] on li at bounding box center [273, 297] width 145 height 145
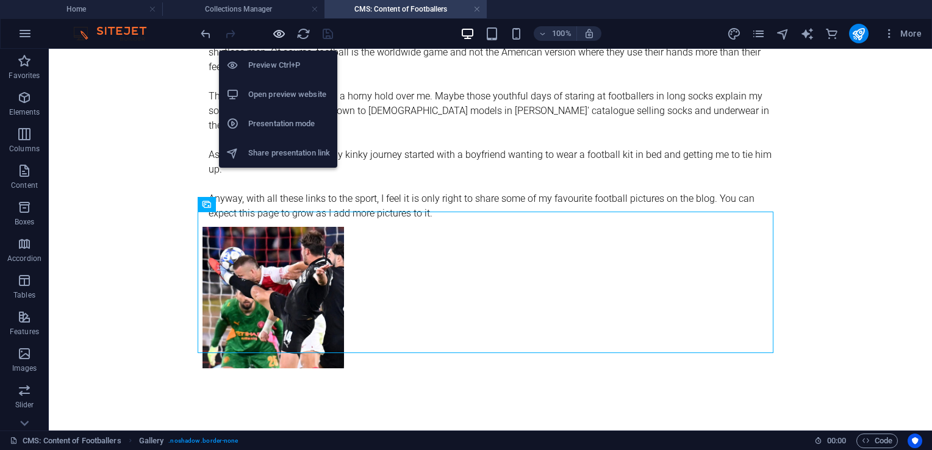
click at [281, 35] on icon "button" at bounding box center [279, 34] width 14 height 14
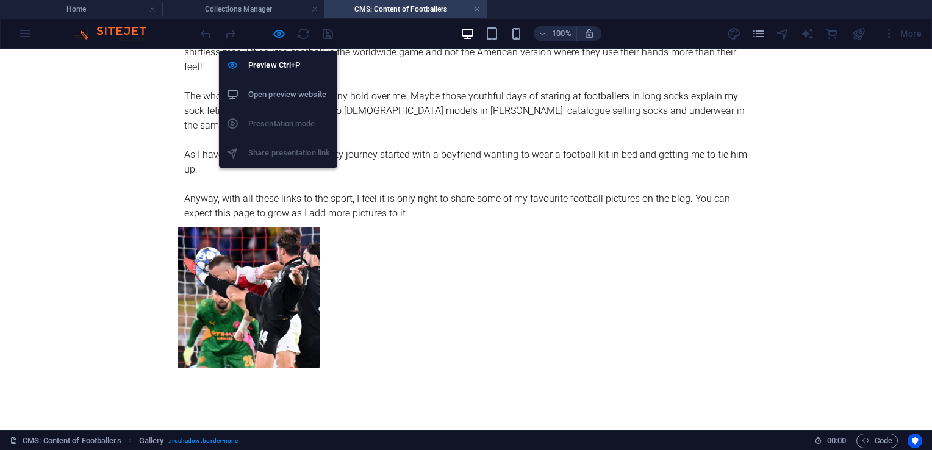
click at [276, 89] on h6 "Open preview website" at bounding box center [289, 94] width 82 height 15
